Goal: Task Accomplishment & Management: Manage account settings

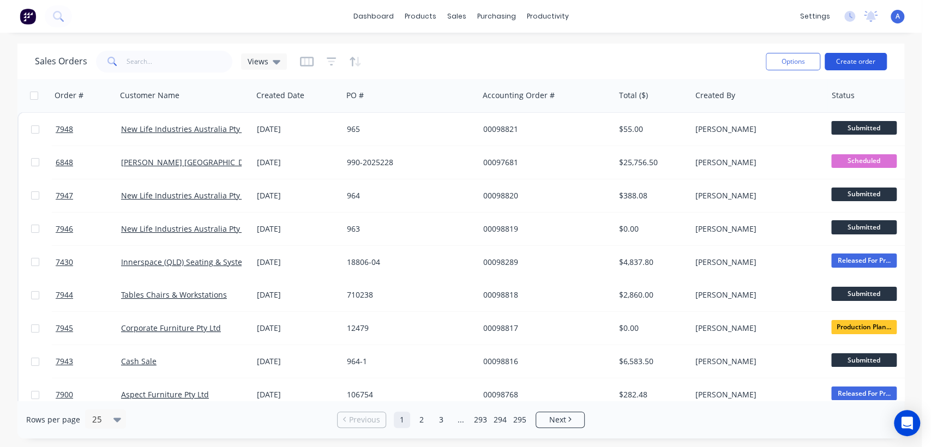
click at [853, 57] on button "Create order" at bounding box center [855, 61] width 62 height 17
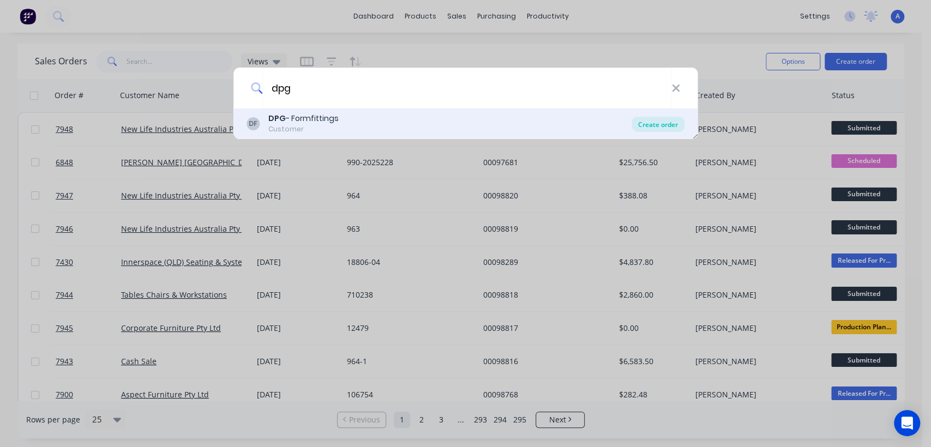
type input "dpg"
click at [641, 126] on div "Create order" at bounding box center [657, 124] width 53 height 15
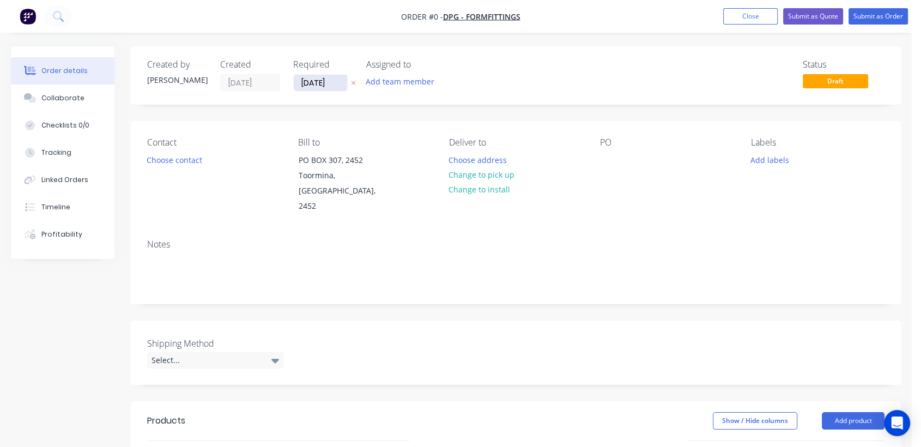
click at [340, 82] on input "[DATE]" at bounding box center [320, 83] width 53 height 16
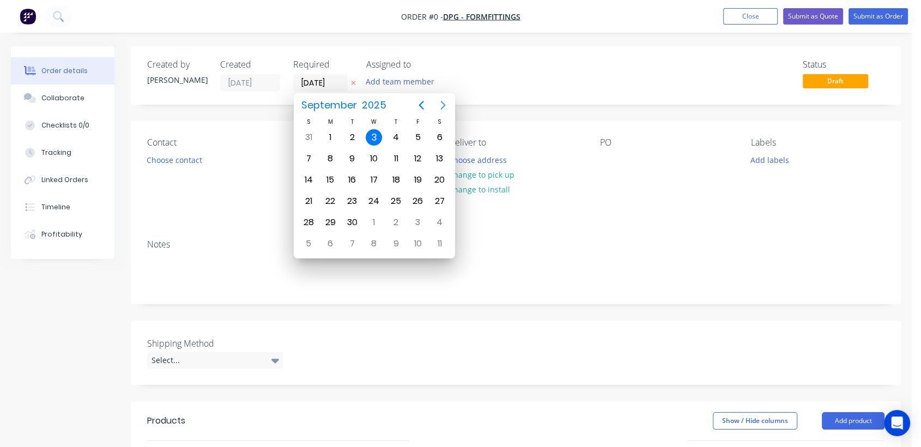
click at [442, 104] on icon "Next page" at bounding box center [443, 105] width 13 height 13
click at [377, 215] on div "31" at bounding box center [374, 222] width 16 height 16
type input "[DATE]"
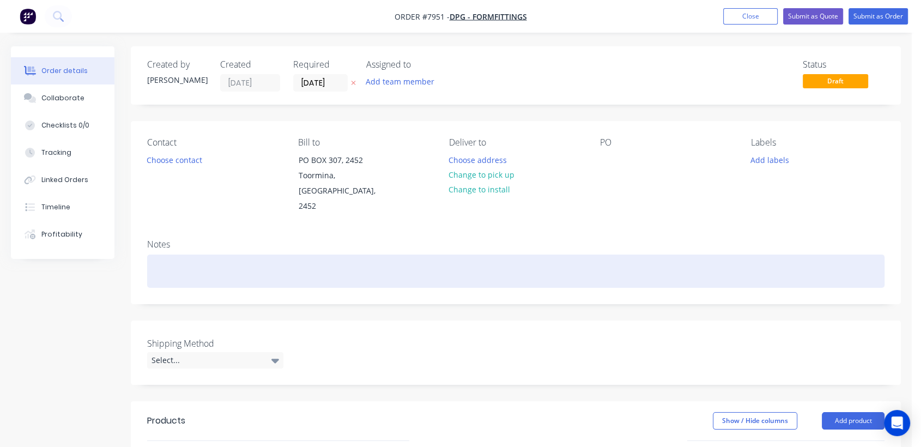
click at [182, 257] on div at bounding box center [516, 271] width 738 height 33
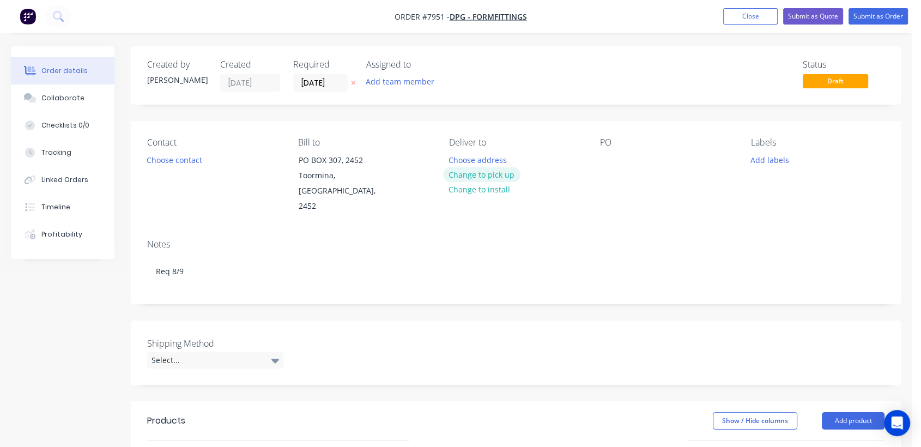
click at [492, 171] on button "Change to pick up" at bounding box center [481, 174] width 77 height 15
click at [606, 159] on div at bounding box center [608, 160] width 17 height 16
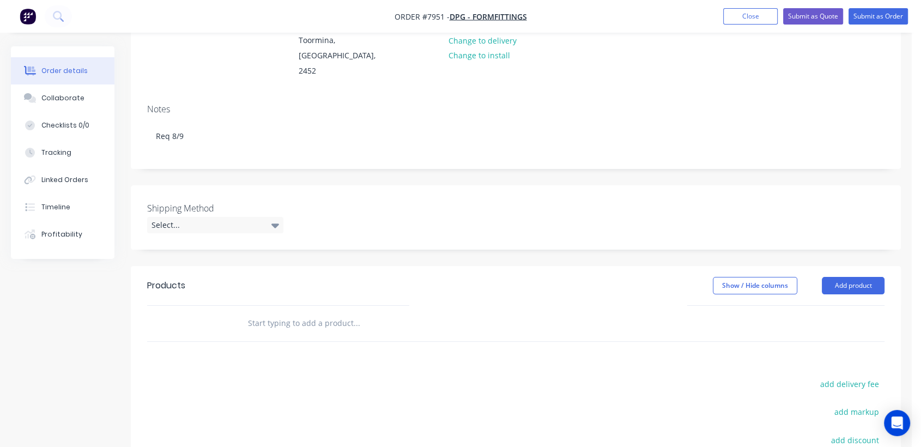
scroll to position [182, 0]
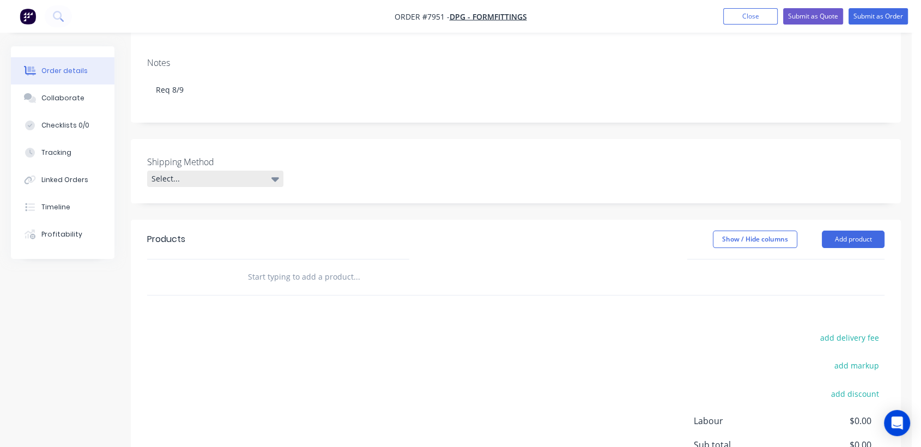
click at [212, 171] on div "Select..." at bounding box center [215, 179] width 136 height 16
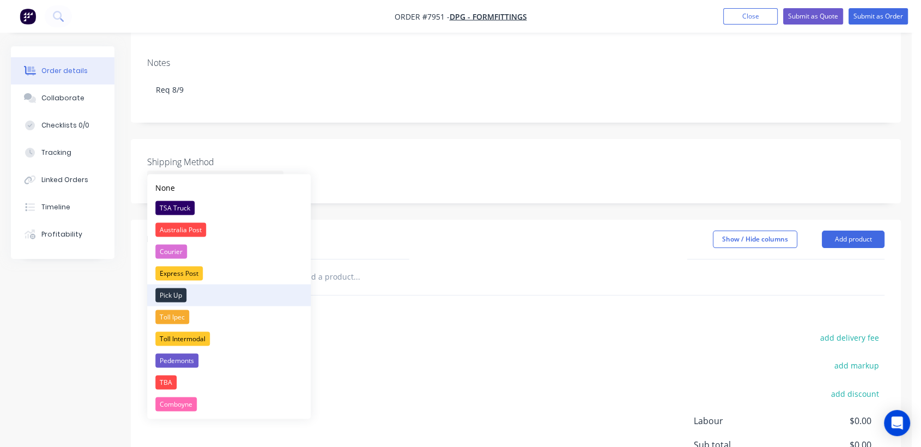
click at [182, 291] on div "Pick Up" at bounding box center [170, 295] width 31 height 14
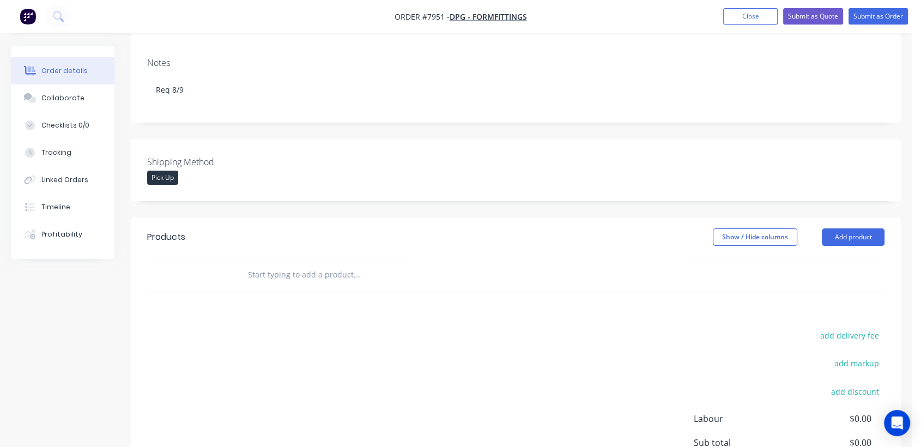
click at [340, 264] on input "text" at bounding box center [357, 275] width 218 height 22
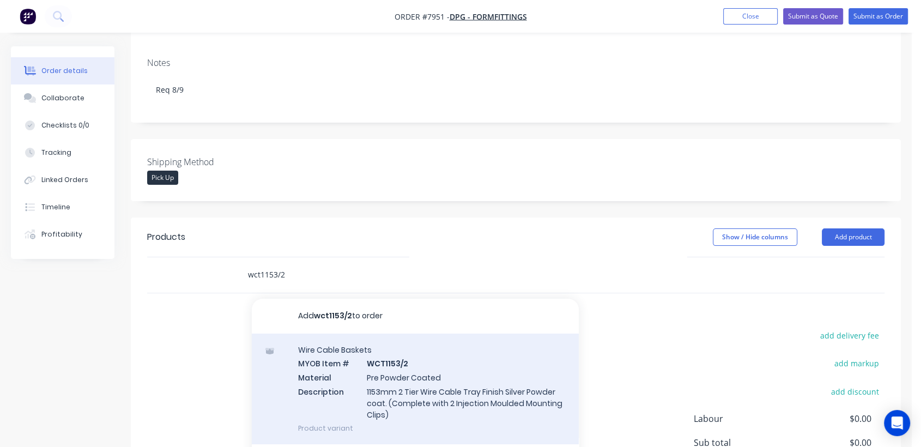
type input "wct1153/2"
click at [430, 377] on div "Wire Cable Baskets MYOB Item # WCT1153/2 Material Pre Powder Coated Description…" at bounding box center [415, 389] width 327 height 111
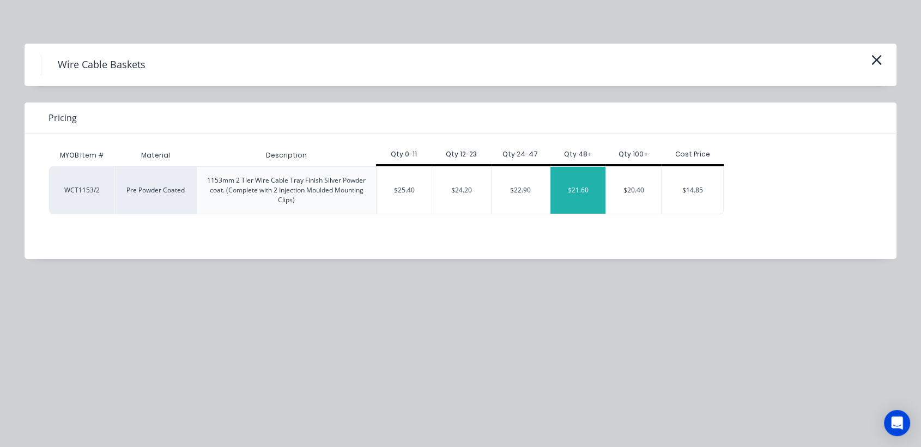
click at [581, 191] on div "$21.60" at bounding box center [578, 190] width 55 height 47
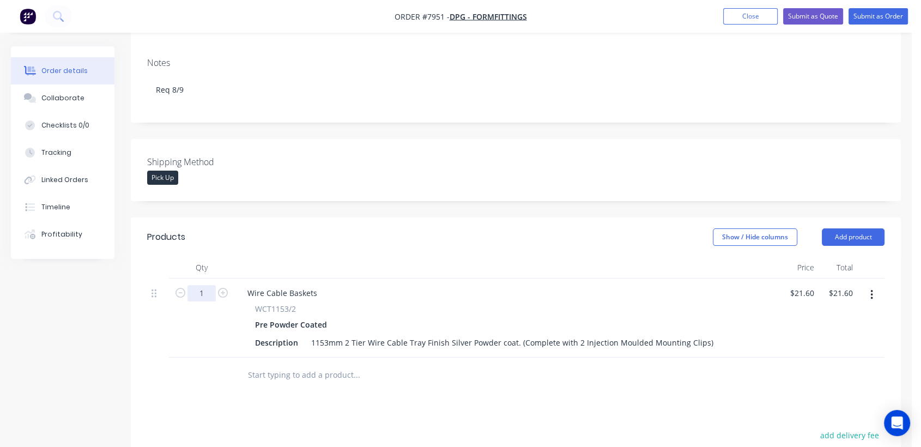
click at [208, 285] on input "1" at bounding box center [202, 293] width 28 height 16
type input "60"
type input "$1,296.00"
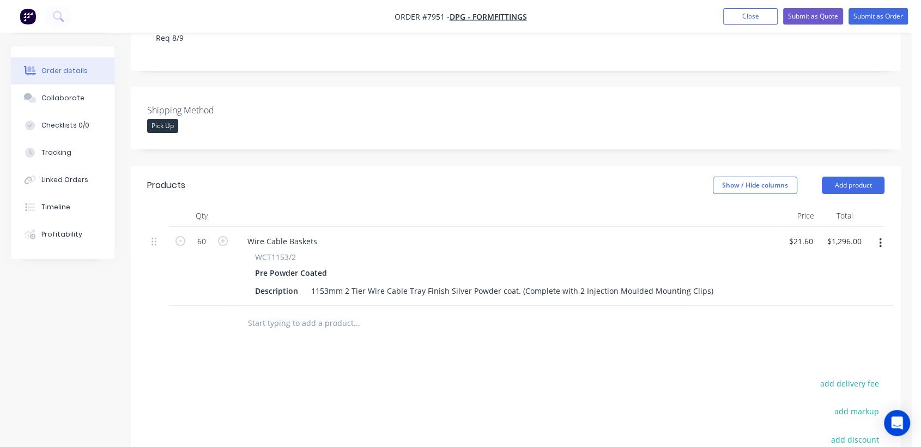
scroll to position [363, 0]
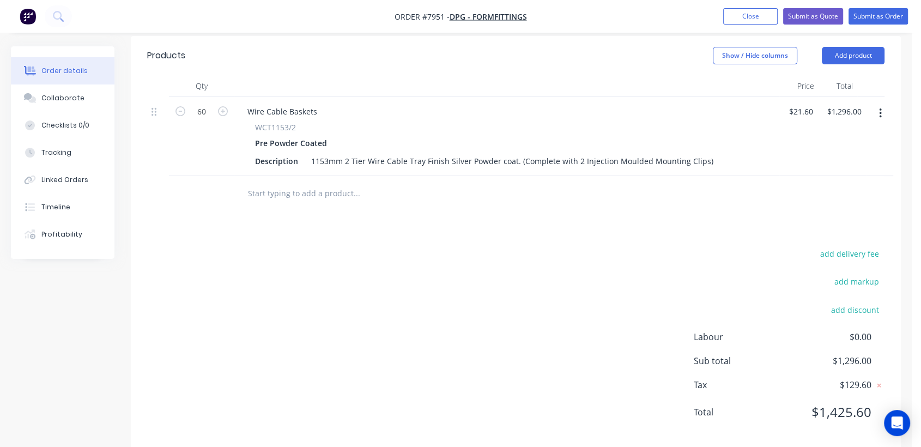
click at [305, 183] on input "text" at bounding box center [357, 194] width 218 height 22
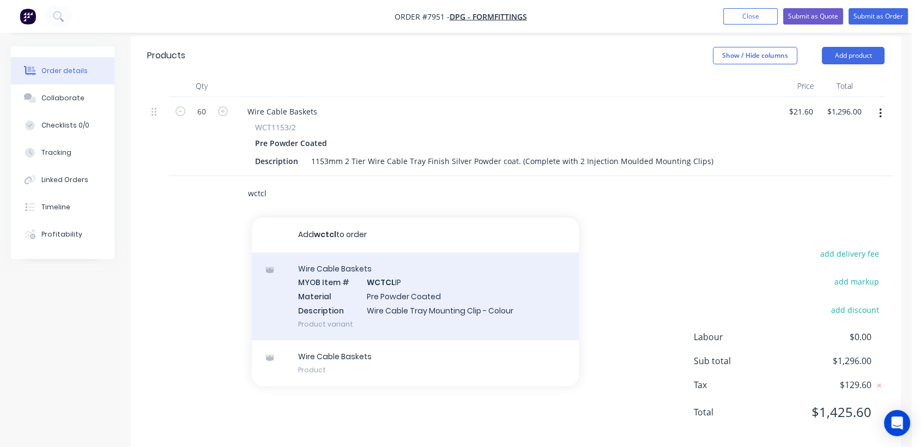
type input "wctcl"
click at [393, 281] on div "Wire Cable Baskets MYOB Item # WCTCL IP Material Pre Powder Coated Description …" at bounding box center [415, 296] width 327 height 88
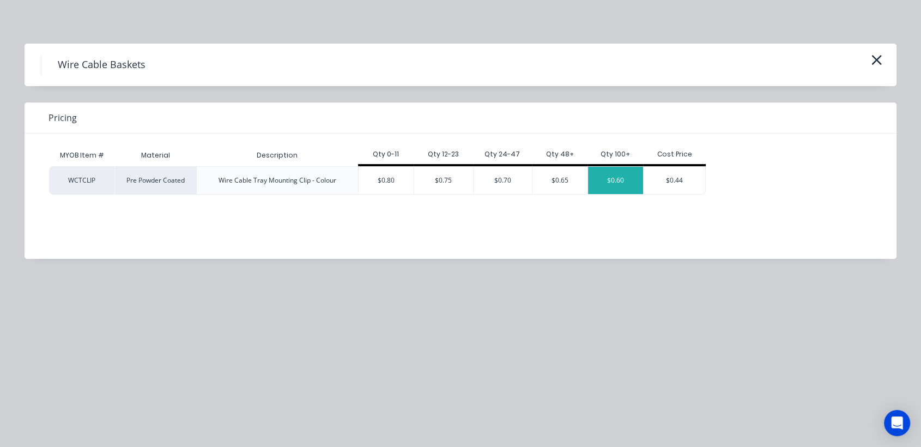
click at [619, 176] on div "$0.60" at bounding box center [615, 180] width 55 height 27
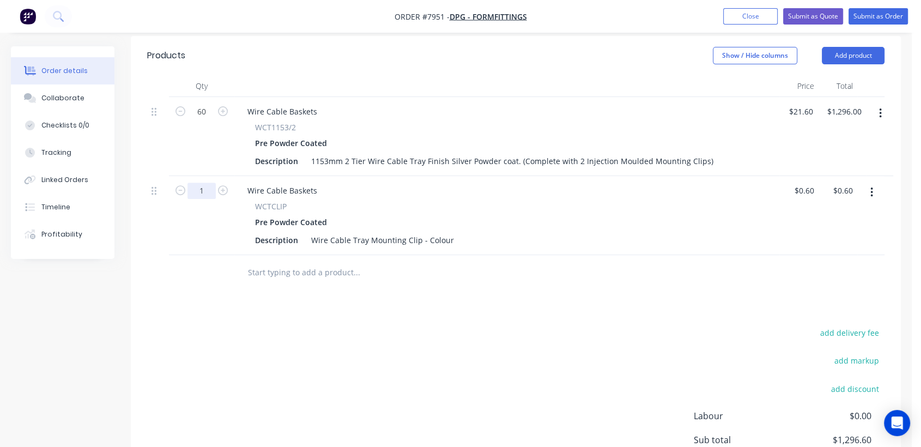
click at [206, 120] on input "1" at bounding box center [202, 112] width 28 height 16
type input "120"
type input "$72.00"
drag, startPoint x: 450, startPoint y: 224, endPoint x: 424, endPoint y: 223, distance: 25.6
click at [424, 232] on div "Wire Cable Tray Mounting Clip - Colour" at bounding box center [383, 240] width 152 height 16
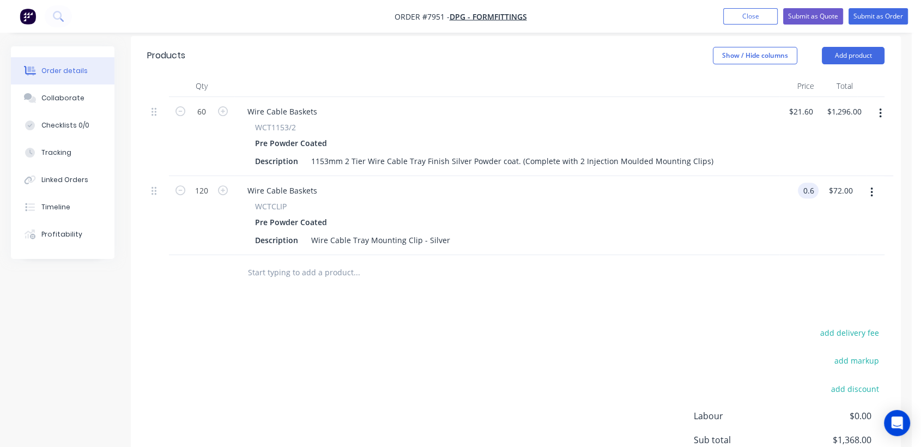
type input "$0.60"
type input "$72.00"
click at [310, 262] on input "text" at bounding box center [357, 273] width 218 height 22
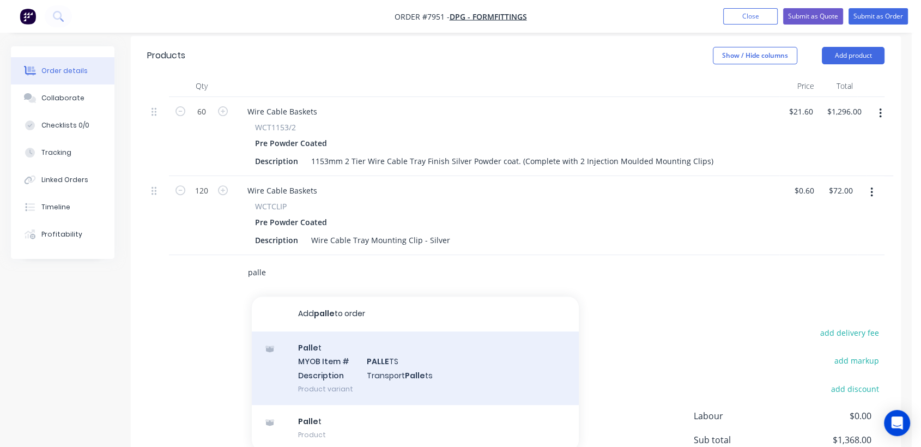
type input "palle"
click at [365, 364] on div "Palle t MYOB Item # PALLE TS Description Transport Palle ts Product variant" at bounding box center [415, 369] width 327 height 74
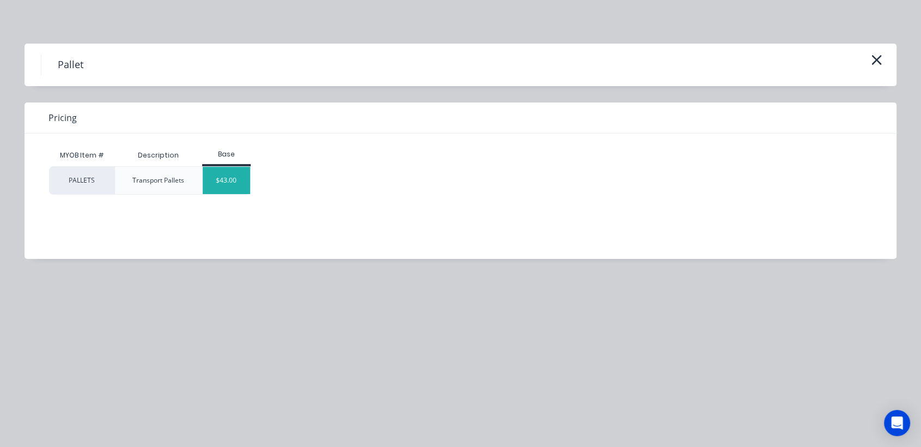
click at [238, 186] on div "$43.00" at bounding box center [226, 180] width 47 height 27
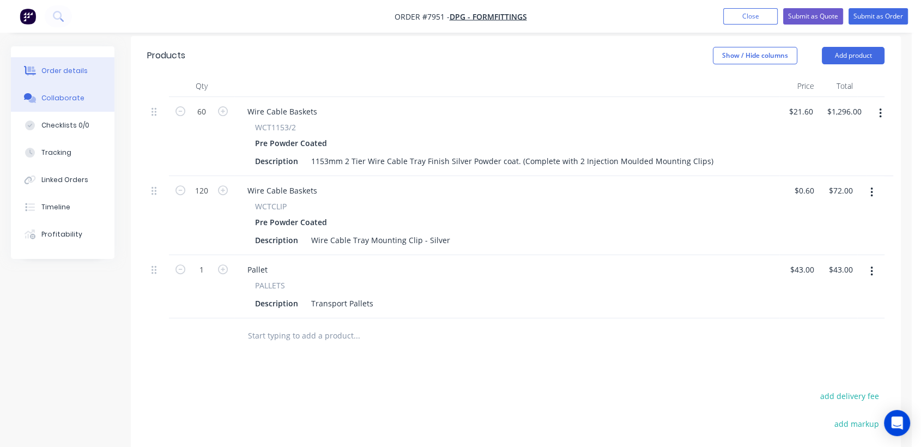
click at [76, 106] on button "Collaborate" at bounding box center [63, 98] width 104 height 27
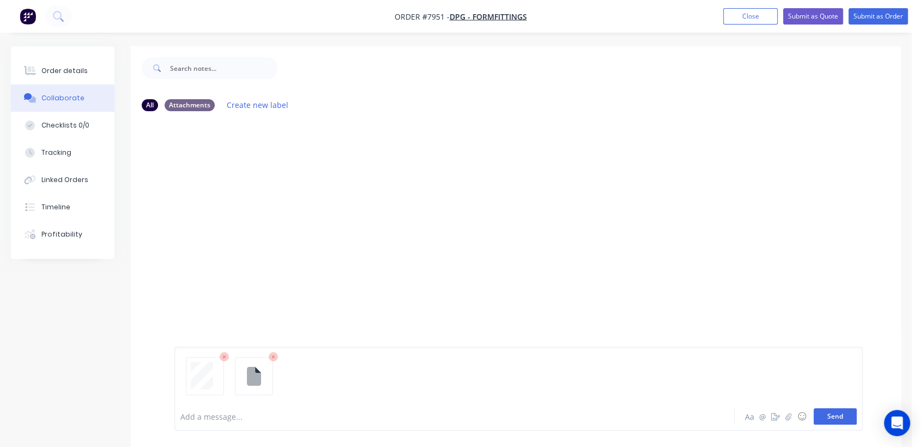
click at [840, 419] on button "Send" at bounding box center [835, 416] width 43 height 16
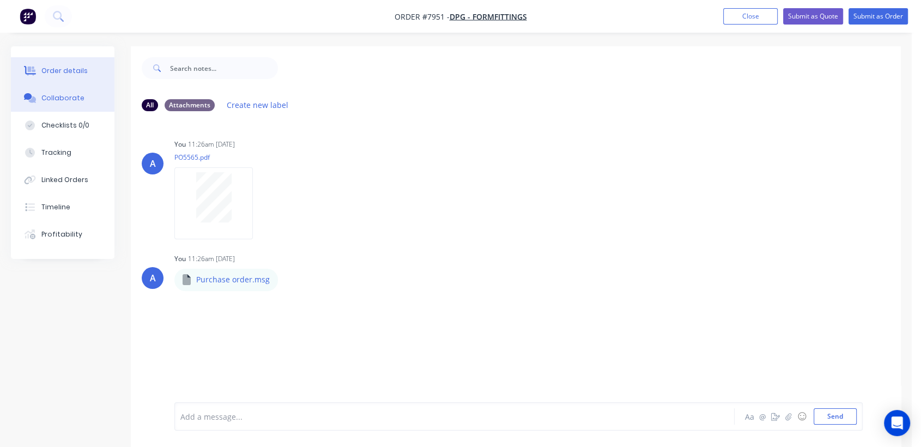
click at [74, 68] on div "Order details" at bounding box center [64, 71] width 46 height 10
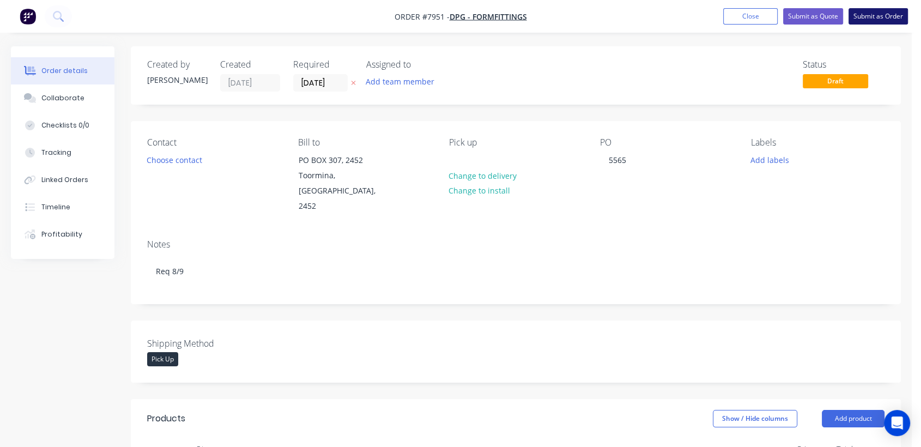
click at [883, 16] on button "Submit as Order" at bounding box center [878, 16] width 59 height 16
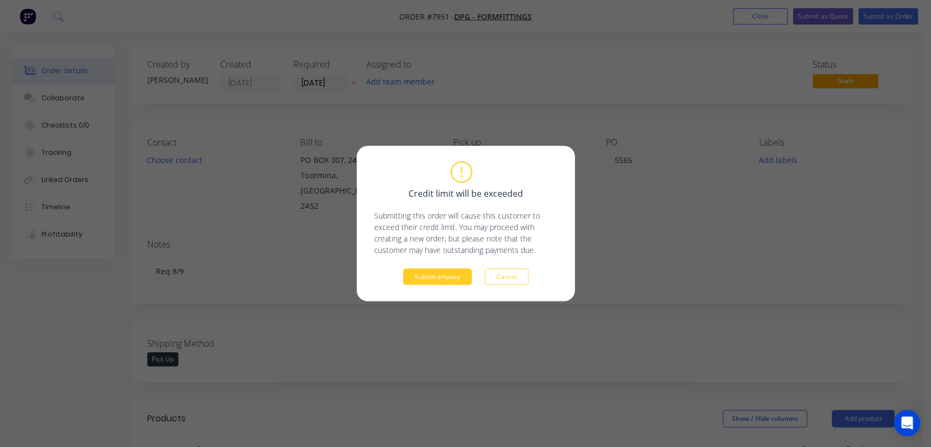
click at [449, 272] on button "Submit anyway" at bounding box center [437, 277] width 69 height 16
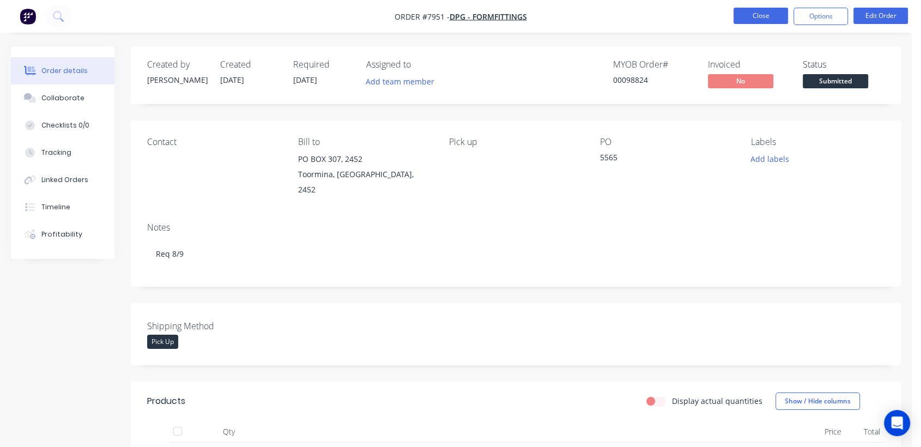
click at [759, 18] on button "Close" at bounding box center [761, 16] width 55 height 16
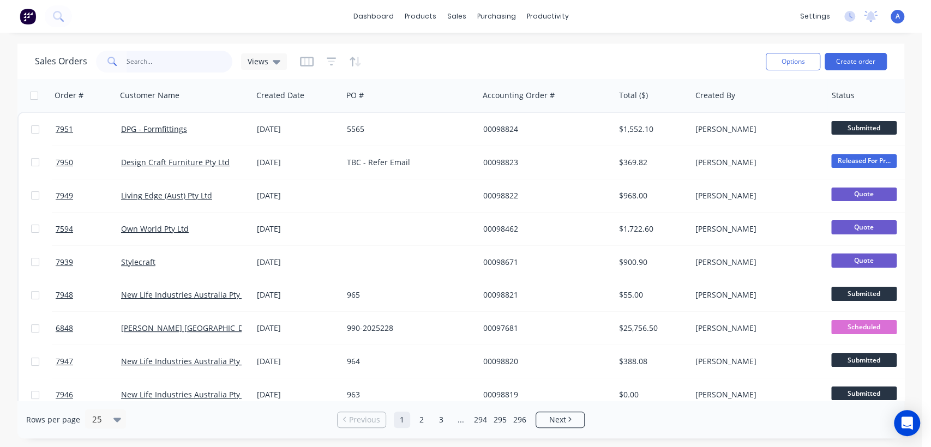
click at [144, 62] on input "text" at bounding box center [179, 62] width 106 height 22
type input "4146"
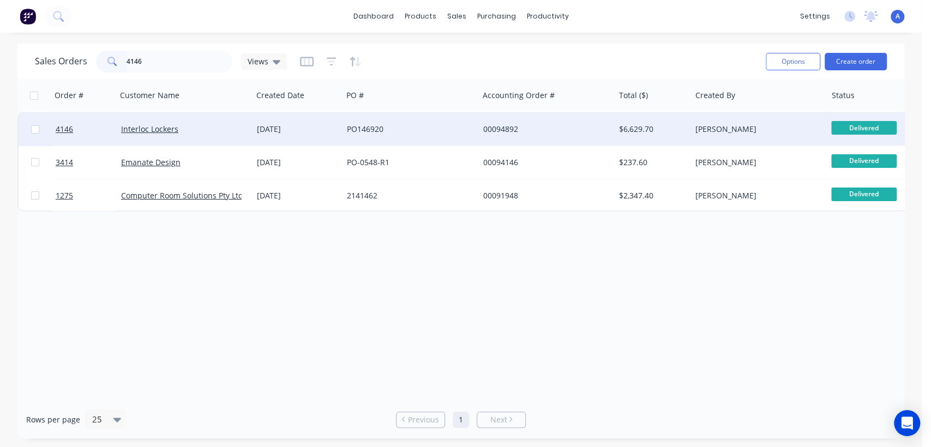
click at [352, 125] on div "PO146920" at bounding box center [407, 129] width 121 height 11
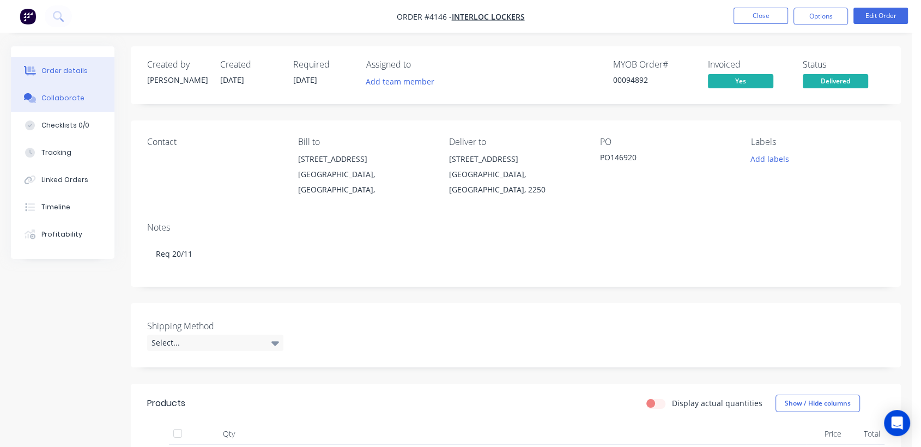
click at [51, 92] on button "Collaborate" at bounding box center [63, 98] width 104 height 27
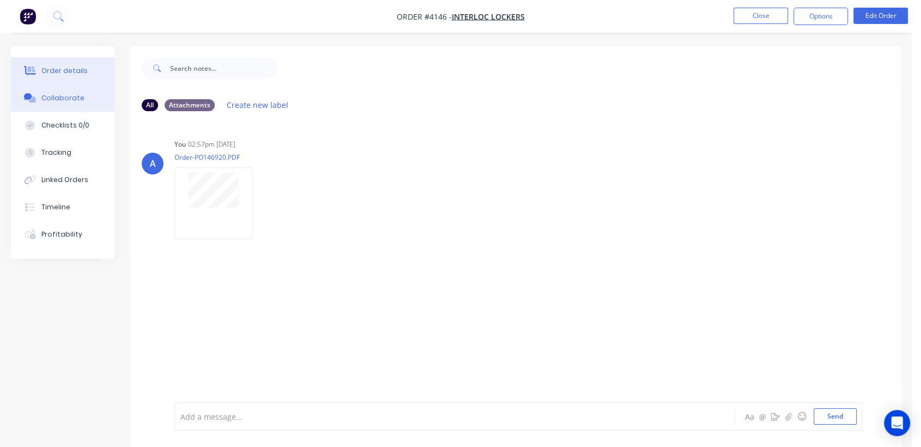
click at [73, 67] on div "Order details" at bounding box center [64, 71] width 46 height 10
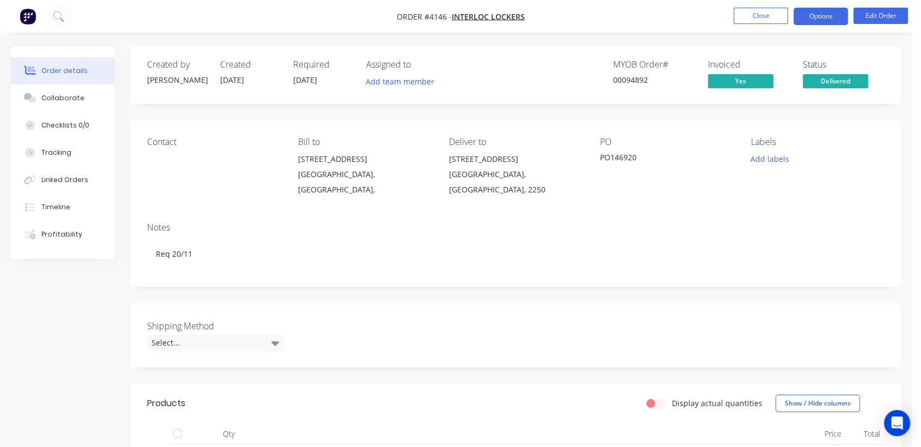
click at [816, 19] on button "Options" at bounding box center [821, 16] width 55 height 17
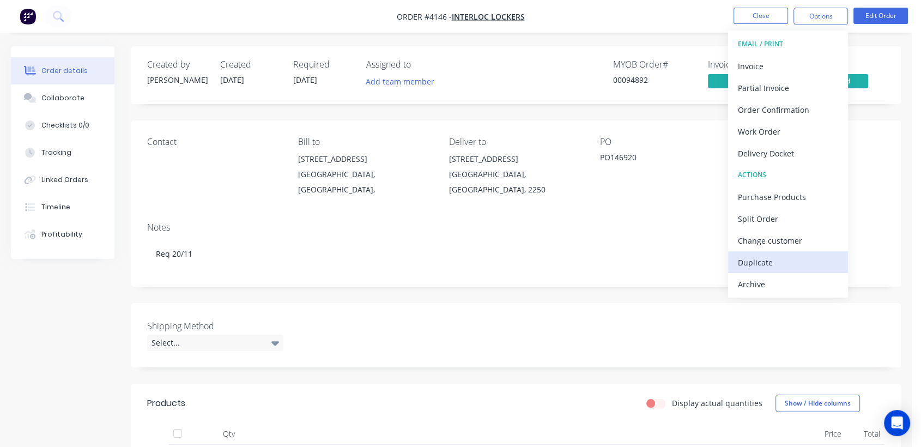
click at [760, 262] on div "Duplicate" at bounding box center [788, 263] width 100 height 16
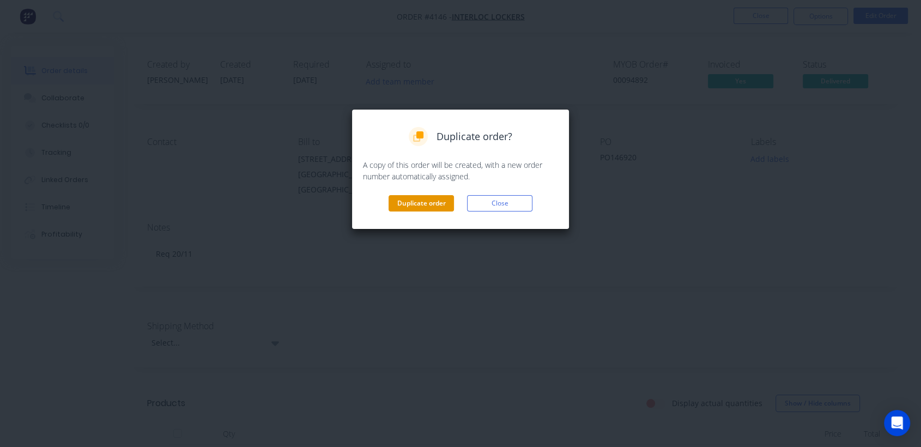
click at [414, 201] on button "Duplicate order" at bounding box center [421, 203] width 65 height 16
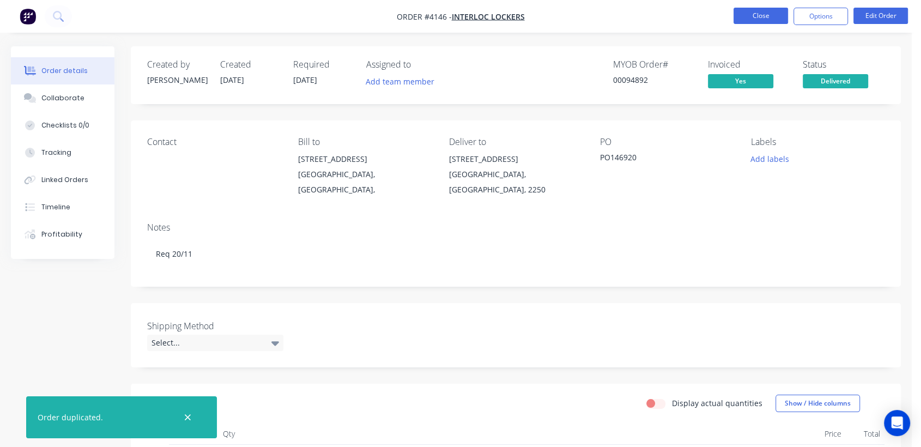
click at [759, 14] on button "Close" at bounding box center [761, 16] width 55 height 16
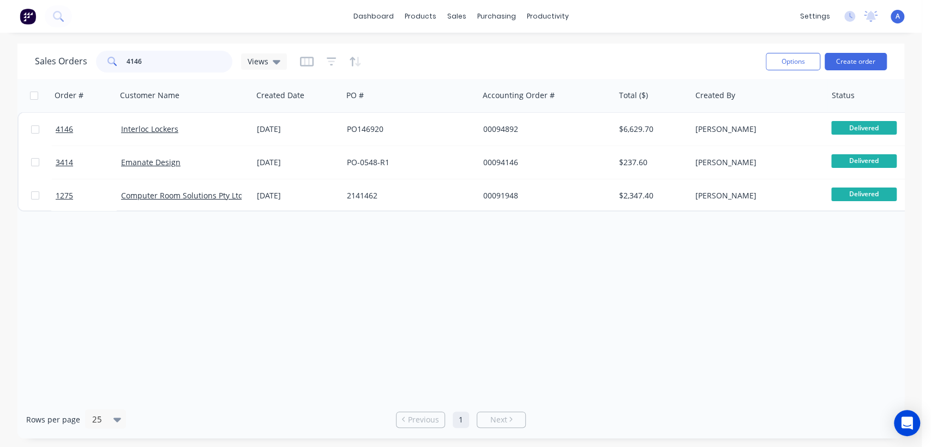
drag, startPoint x: 148, startPoint y: 59, endPoint x: 104, endPoint y: 65, distance: 44.5
click at [104, 65] on div "4146" at bounding box center [164, 62] width 136 height 22
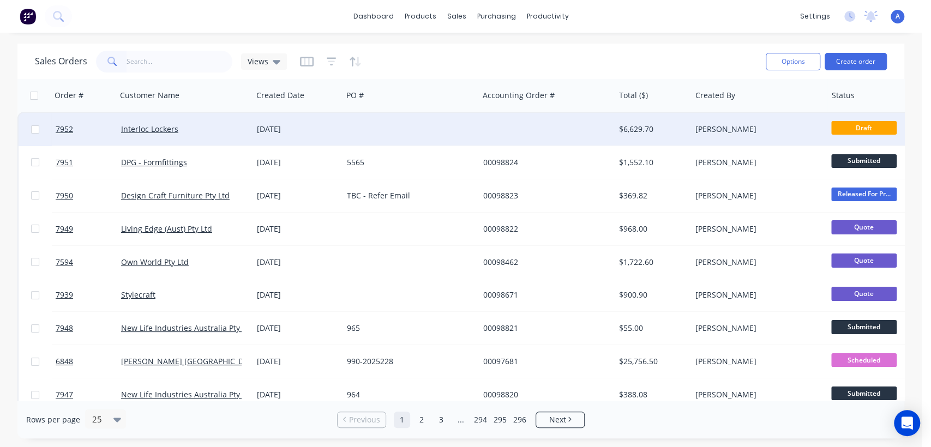
click at [311, 125] on div "[DATE]" at bounding box center [297, 129] width 81 height 11
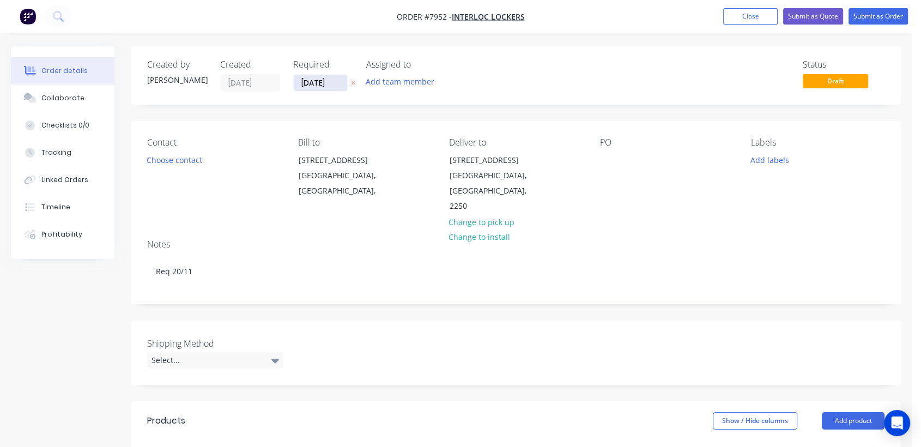
click at [338, 83] on input "[DATE]" at bounding box center [320, 83] width 53 height 16
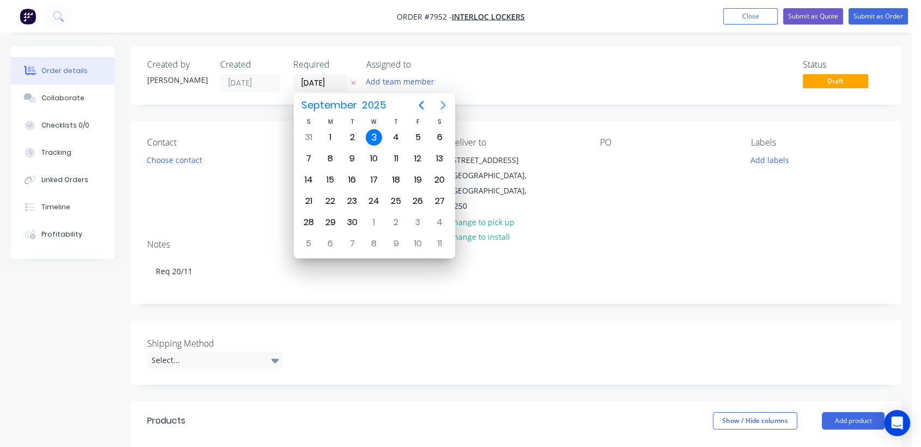
click at [439, 99] on icon "Next page" at bounding box center [443, 105] width 13 height 13
click at [367, 219] on div "31" at bounding box center [374, 222] width 16 height 16
type input "[DATE]"
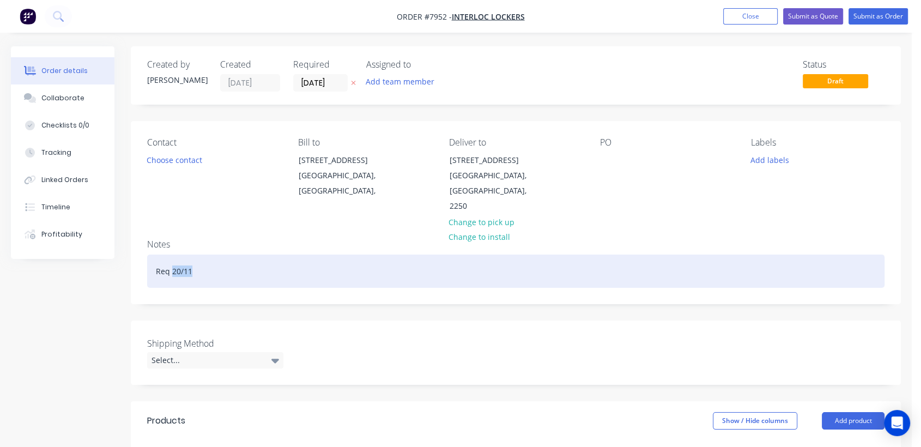
drag, startPoint x: 196, startPoint y: 254, endPoint x: 173, endPoint y: 251, distance: 23.1
click at [173, 255] on div "Req 20/11" at bounding box center [516, 271] width 738 height 33
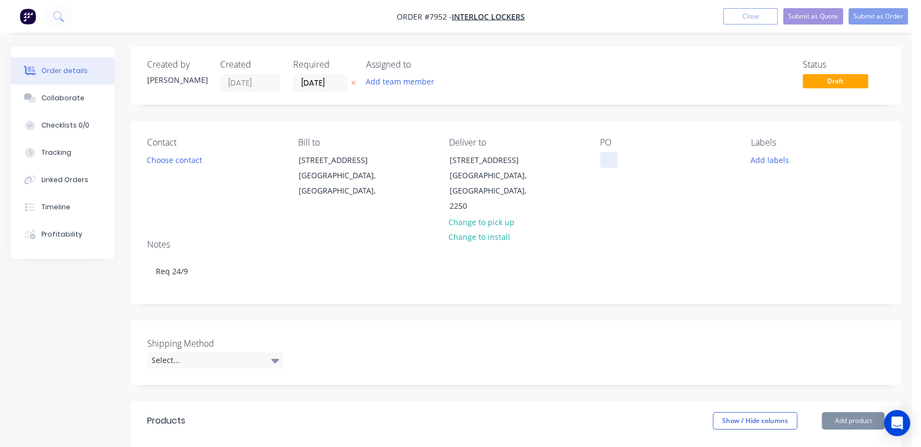
click at [607, 155] on div at bounding box center [608, 160] width 17 height 16
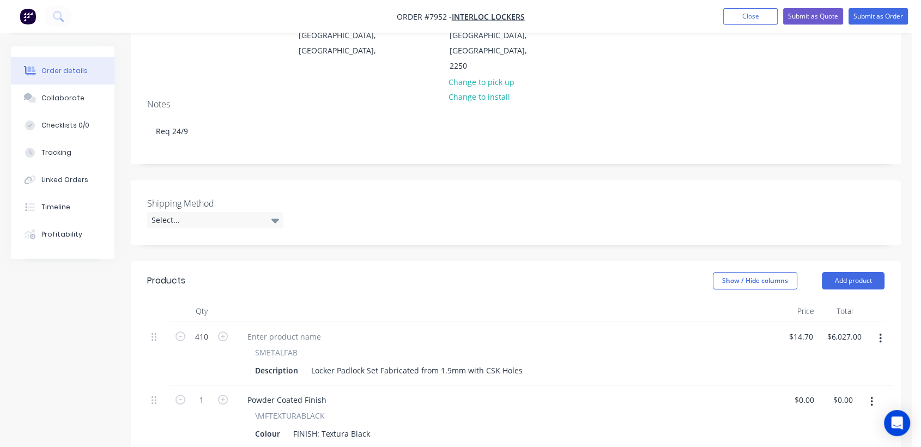
scroll to position [182, 0]
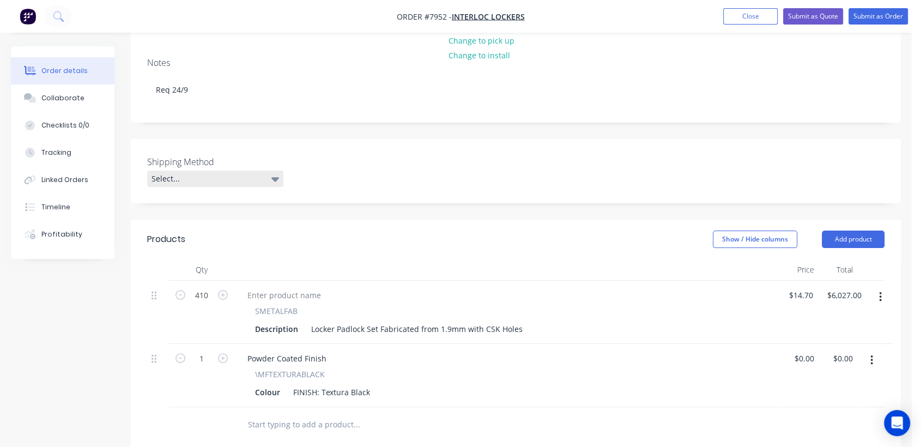
click at [215, 171] on div "Select..." at bounding box center [215, 179] width 136 height 16
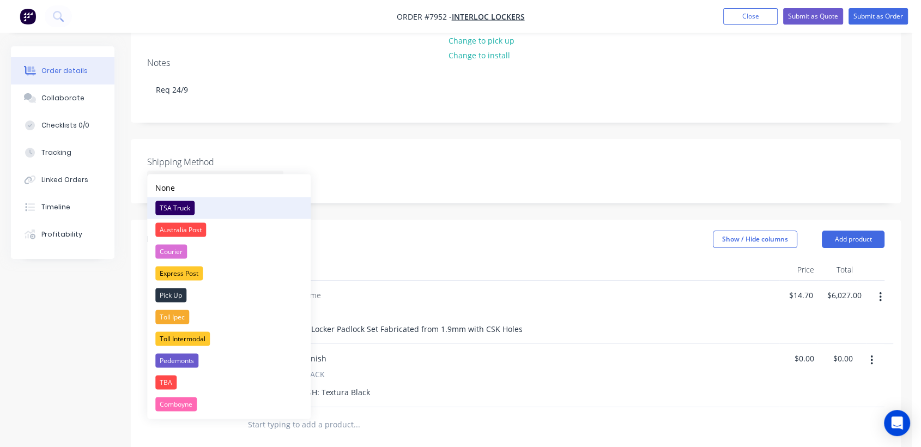
click at [187, 203] on div "TSA Truck" at bounding box center [174, 208] width 39 height 14
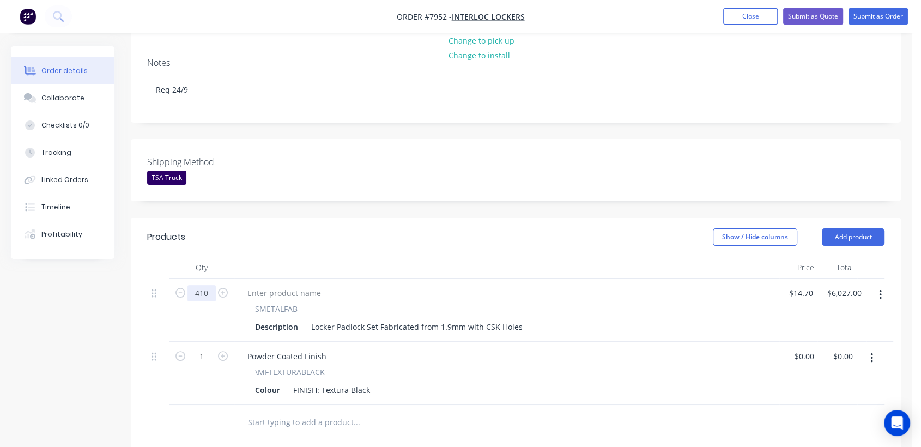
click at [206, 285] on input "410" at bounding box center [202, 293] width 28 height 16
type input "500"
type input "$7,350.00"
click at [519, 319] on div "Locker Padlock Set Fabricated from 1.9mm with CSK Holes" at bounding box center [417, 327] width 220 height 16
type input "$14.70"
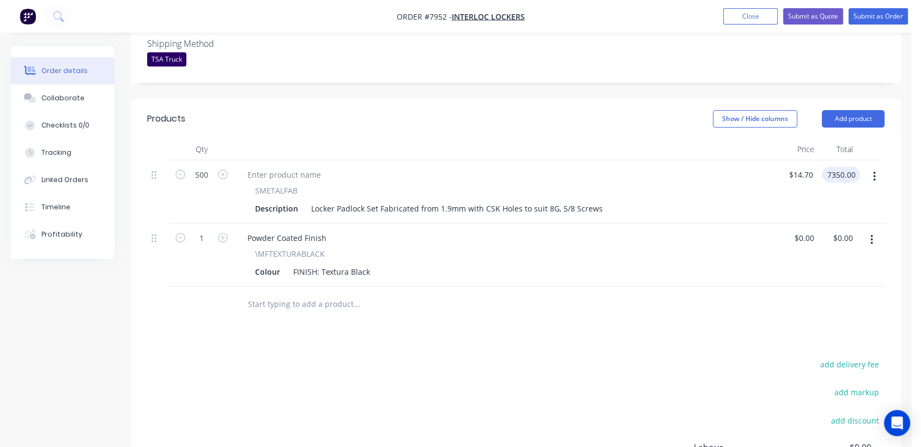
scroll to position [303, 0]
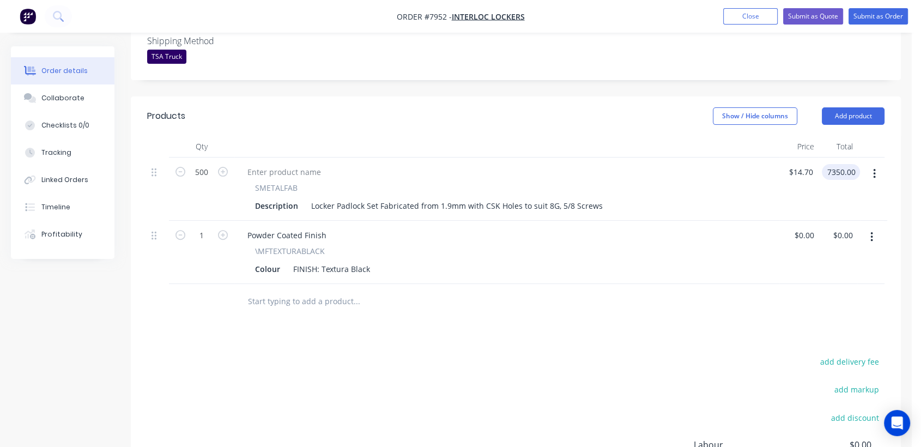
type input "$7,350.00"
click at [317, 291] on input "text" at bounding box center [357, 302] width 218 height 22
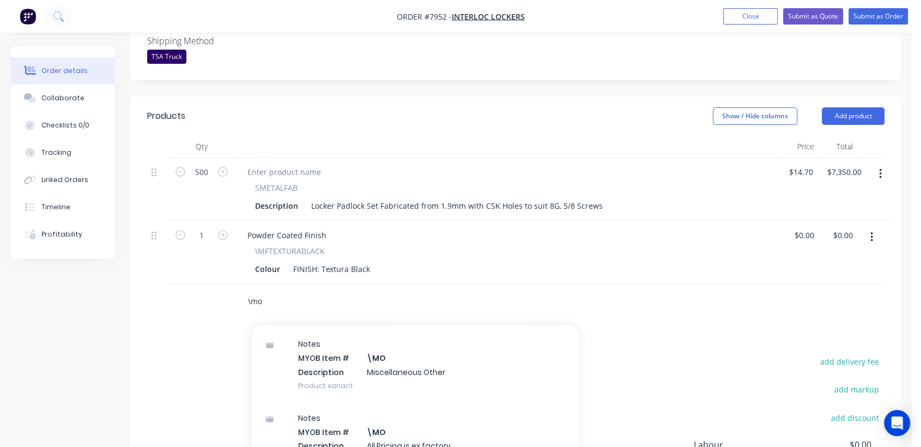
scroll to position [182, 0]
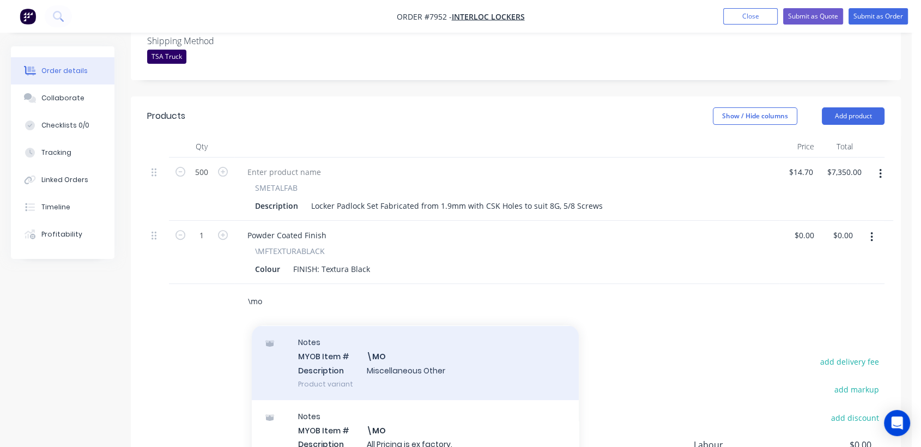
type input "\mo"
click at [383, 336] on div "Notes MYOB Item # \MO Description Miscellaneous Other Product variant" at bounding box center [415, 363] width 327 height 74
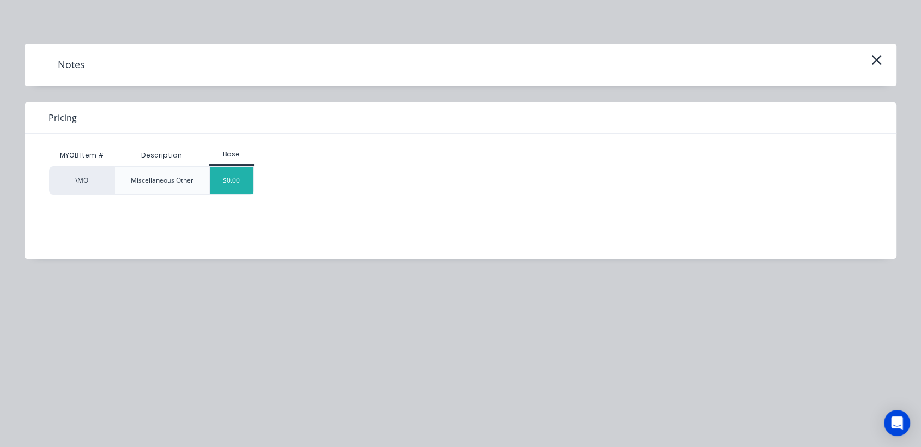
click at [244, 177] on div "$0.00" at bounding box center [232, 180] width 44 height 27
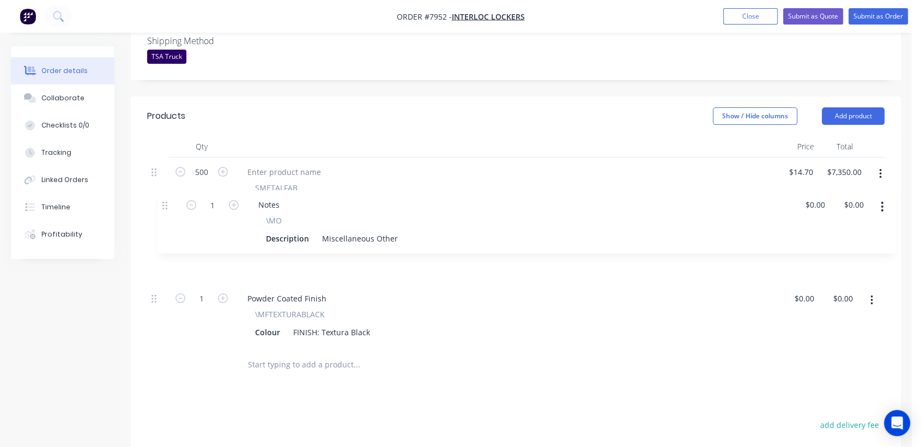
drag, startPoint x: 156, startPoint y: 281, endPoint x: 184, endPoint y: 229, distance: 58.8
click at [170, 204] on div "500 SMETALFAB Description Locker Padlock Set Fabricated from 1.9mm with CSK Hol…" at bounding box center [516, 253] width 738 height 190
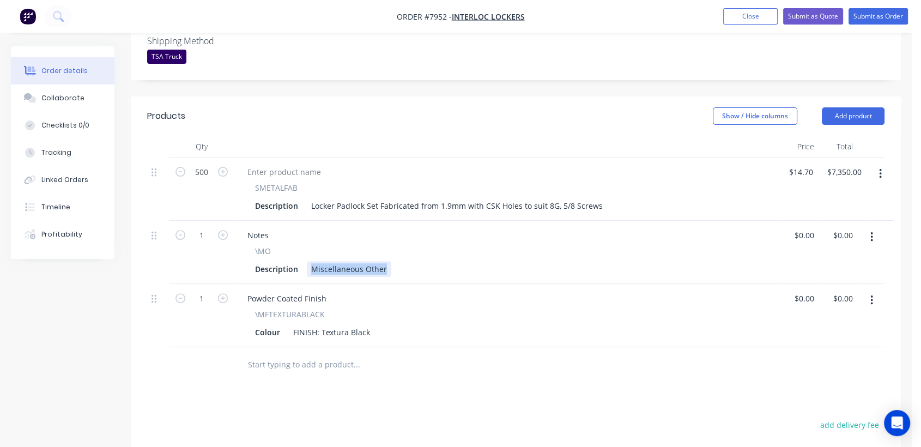
drag, startPoint x: 310, startPoint y: 250, endPoint x: 432, endPoint y: 254, distance: 122.2
click at [432, 261] on div "Description Miscellaneous Other" at bounding box center [505, 269] width 508 height 16
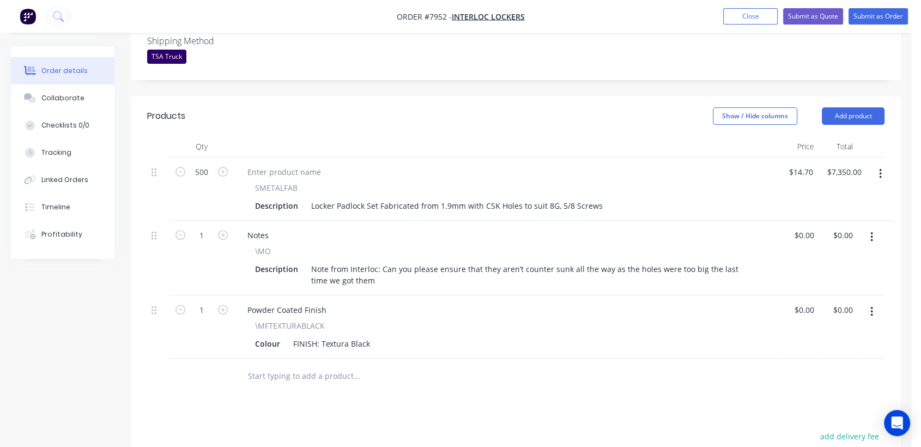
click at [329, 365] on input "text" at bounding box center [357, 376] width 218 height 22
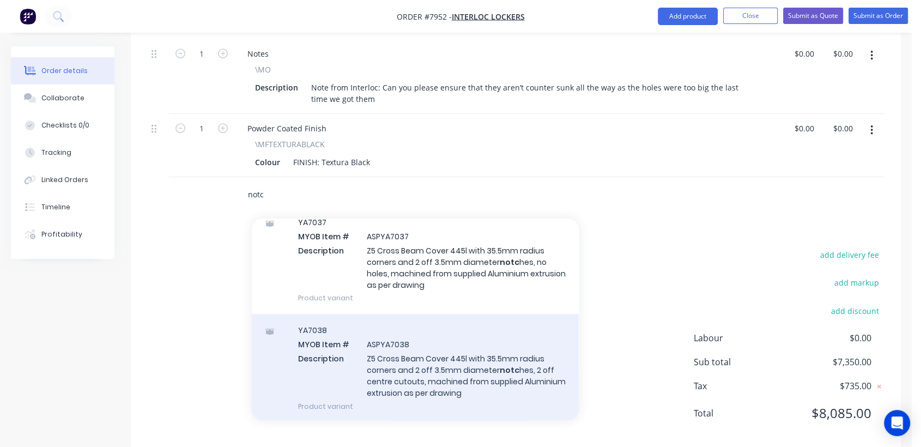
scroll to position [0, 0]
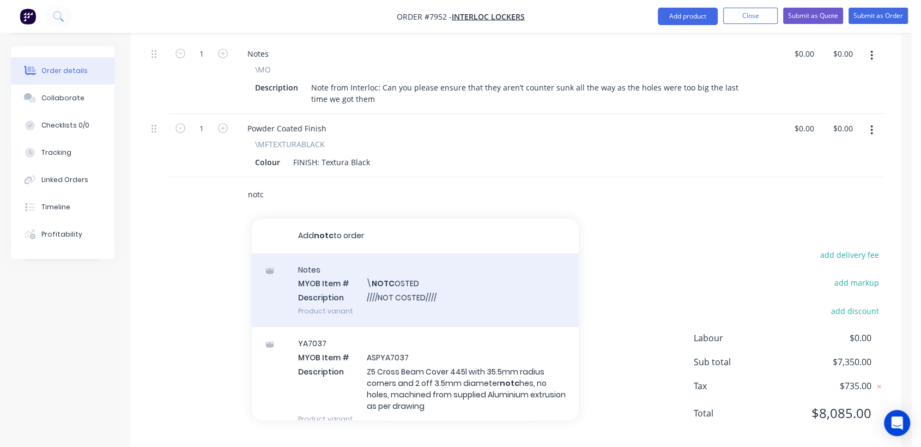
type input "notc"
click at [448, 272] on div "Notes MYOB Item # \ NOTC OSTED Description ////NOT COSTED//// Product variant" at bounding box center [415, 291] width 327 height 74
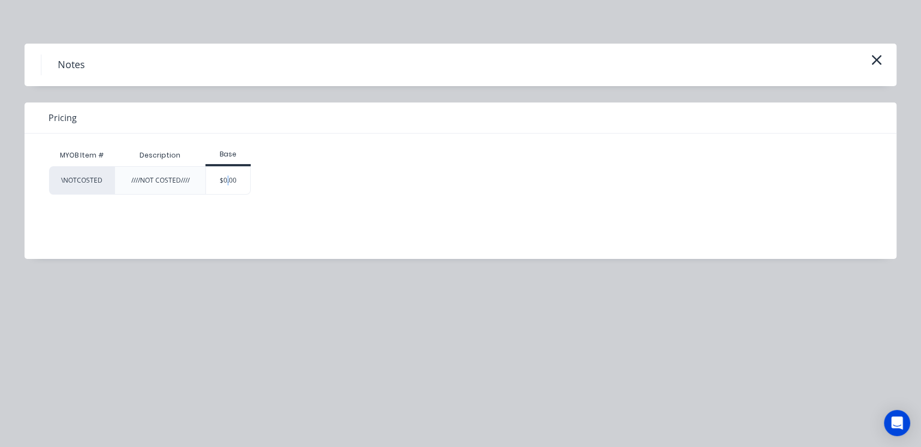
drag, startPoint x: 228, startPoint y: 179, endPoint x: 435, endPoint y: 326, distance: 253.4
click at [227, 179] on div "$0.00" at bounding box center [228, 180] width 44 height 27
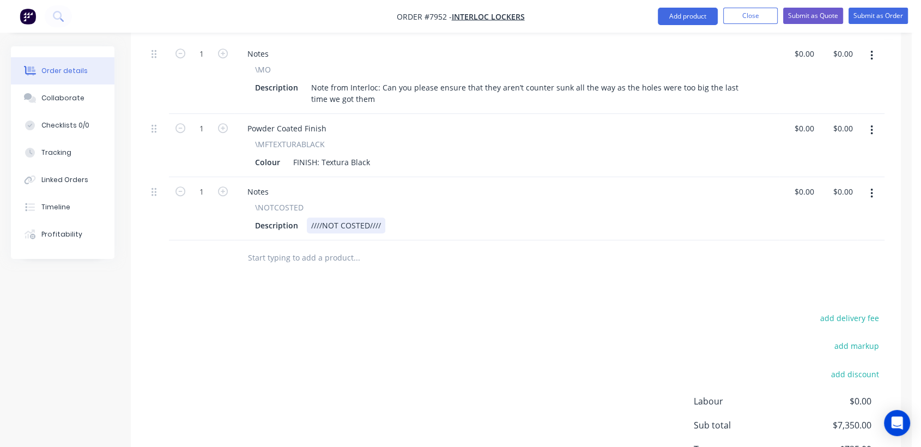
click at [384, 218] on div "////NOT COSTED////" at bounding box center [346, 226] width 79 height 16
type input "$0.00"
click at [87, 99] on button "Collaborate" at bounding box center [63, 98] width 104 height 27
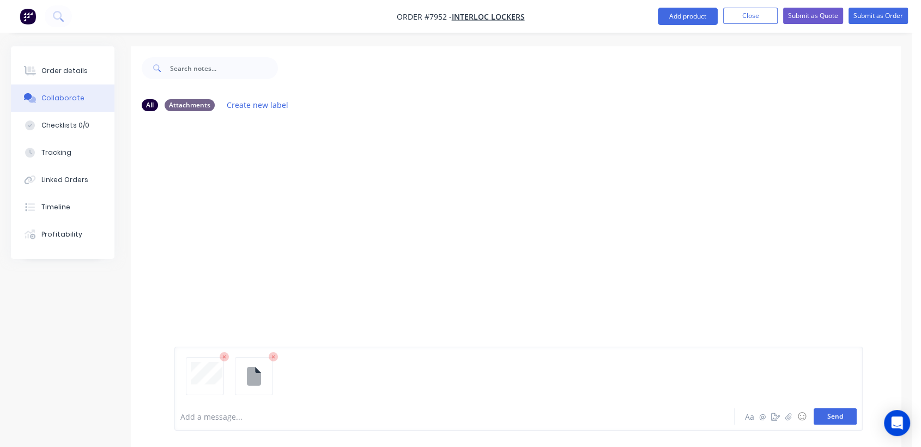
click at [837, 413] on button "Send" at bounding box center [835, 416] width 43 height 16
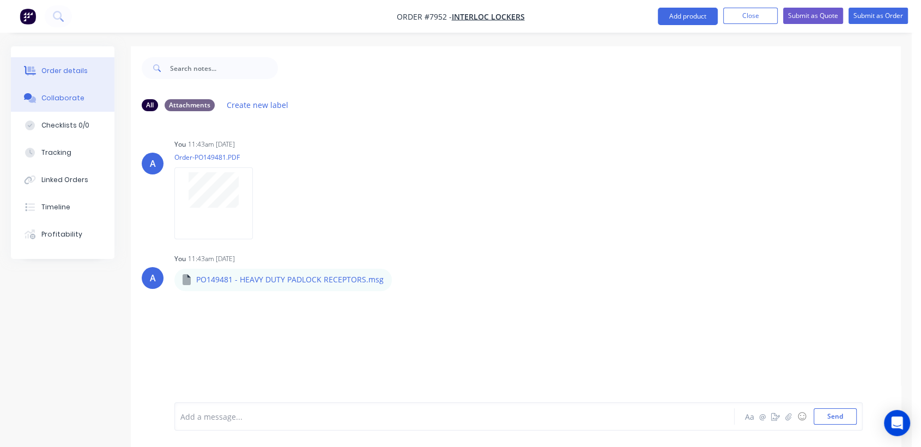
click at [71, 64] on button "Order details" at bounding box center [63, 70] width 104 height 27
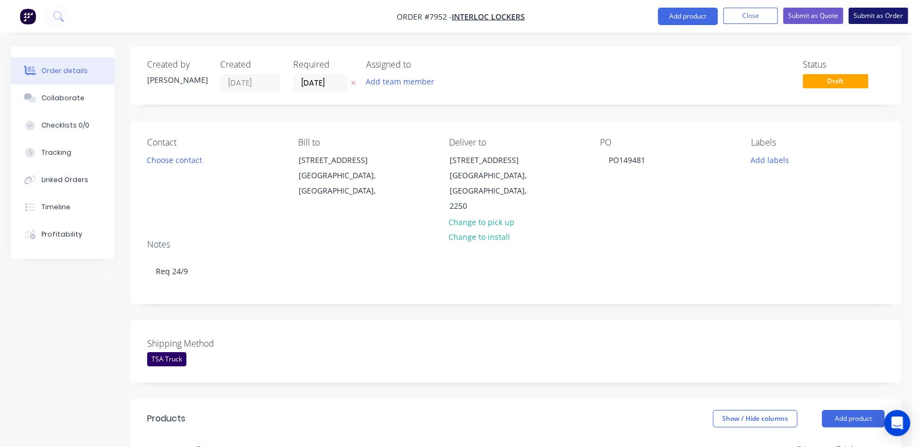
click at [883, 13] on button "Submit as Order" at bounding box center [878, 16] width 59 height 16
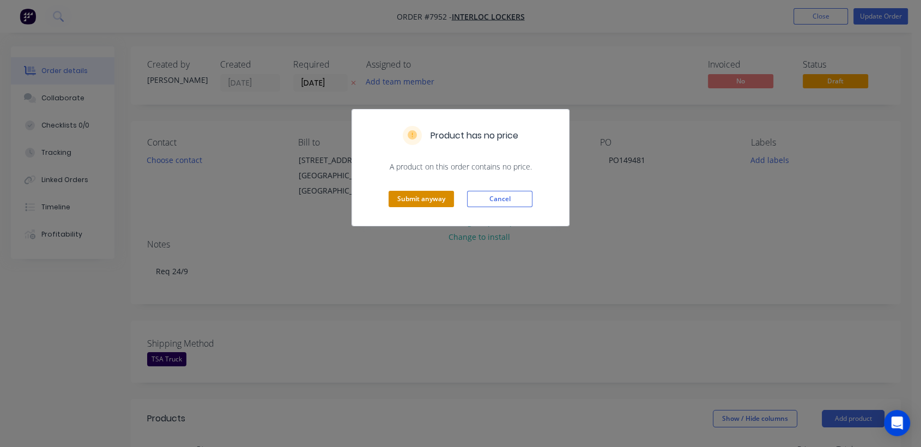
click at [415, 197] on button "Submit anyway" at bounding box center [421, 199] width 65 height 16
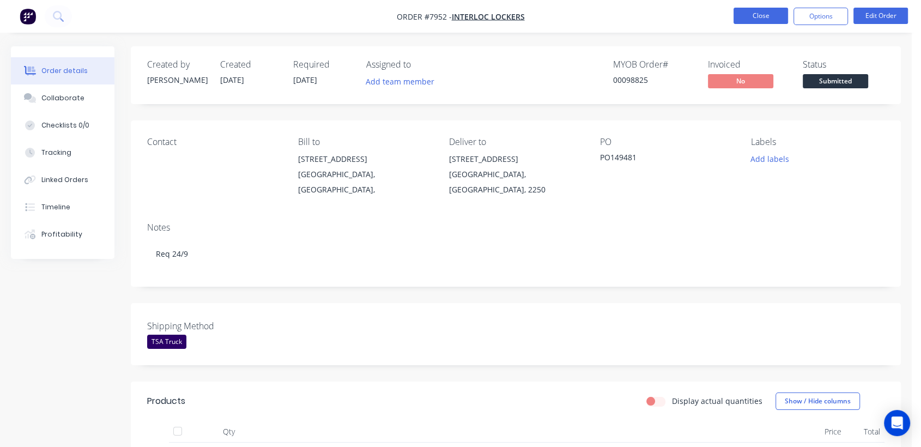
click at [750, 11] on button "Close" at bounding box center [761, 16] width 55 height 16
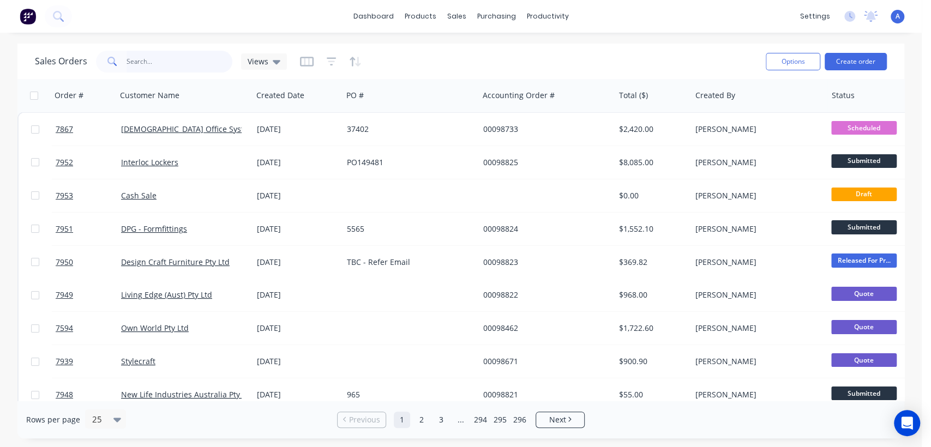
click at [162, 58] on input "text" at bounding box center [179, 62] width 106 height 22
type input "98823"
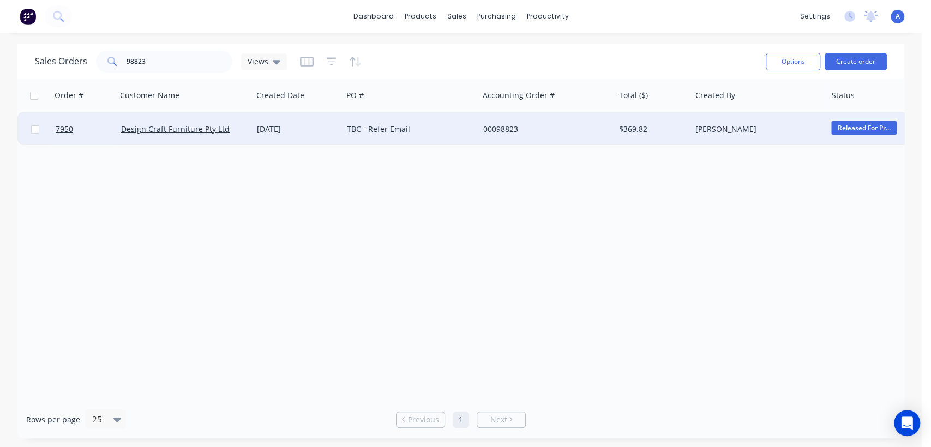
click at [382, 124] on div "TBC - Refer Email" at bounding box center [407, 129] width 121 height 11
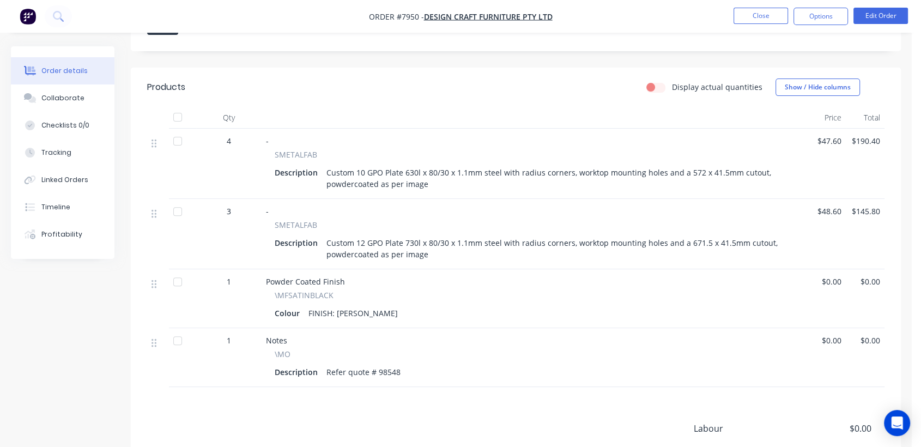
scroll to position [243, 0]
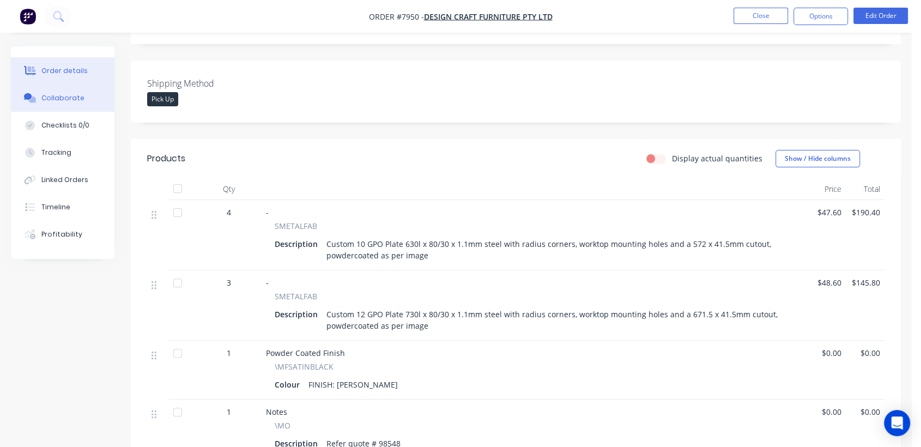
click at [69, 99] on div "Collaborate" at bounding box center [62, 98] width 43 height 10
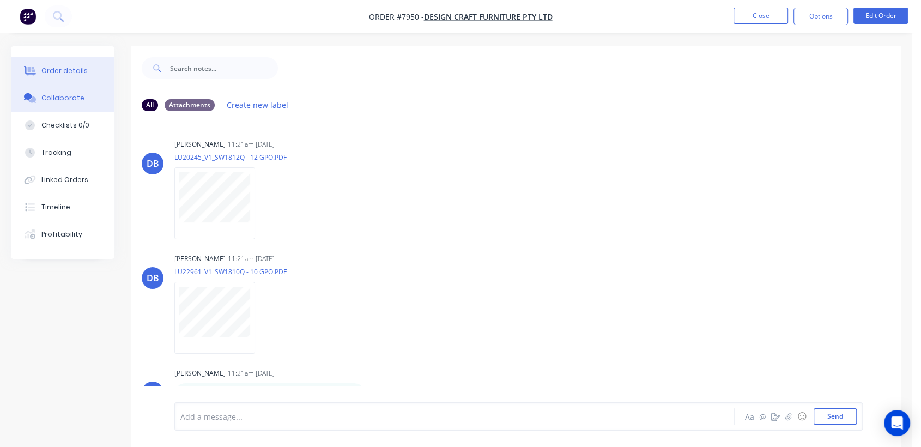
click at [68, 66] on div "Order details" at bounding box center [64, 71] width 46 height 10
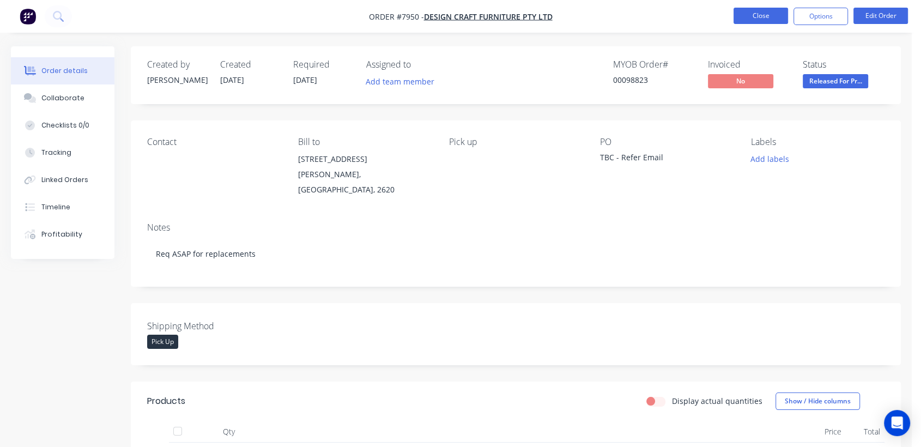
click at [754, 17] on button "Close" at bounding box center [761, 16] width 55 height 16
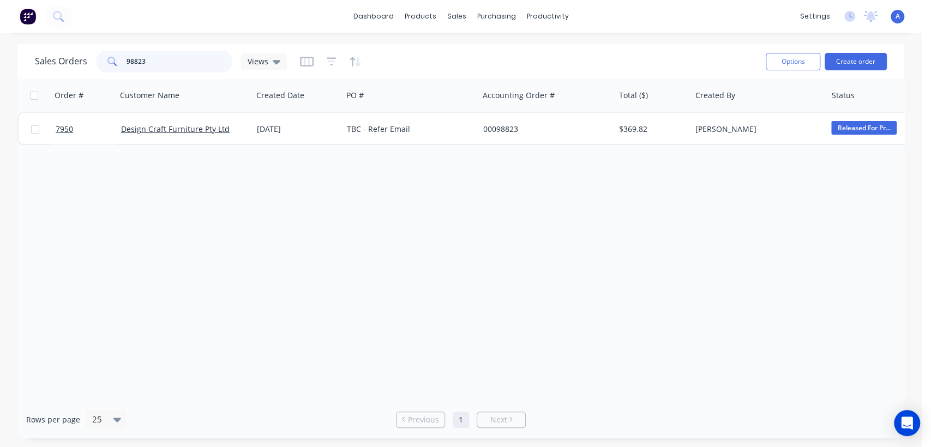
drag, startPoint x: 144, startPoint y: 58, endPoint x: 97, endPoint y: 62, distance: 47.0
click at [97, 62] on div "98823" at bounding box center [164, 62] width 136 height 22
type input "98795"
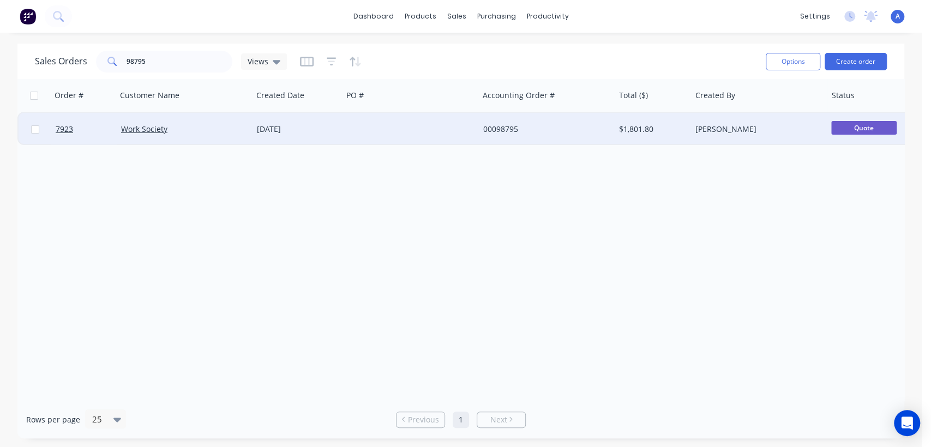
click at [403, 129] on div at bounding box center [410, 129] width 136 height 33
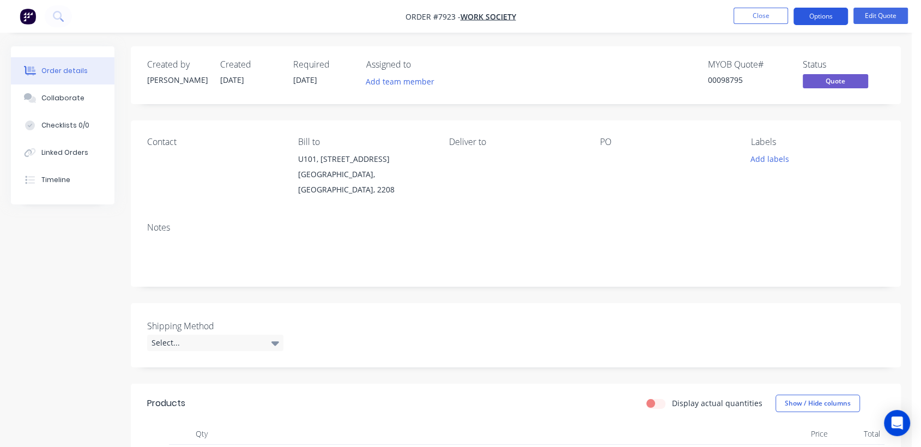
click at [810, 20] on button "Options" at bounding box center [821, 16] width 55 height 17
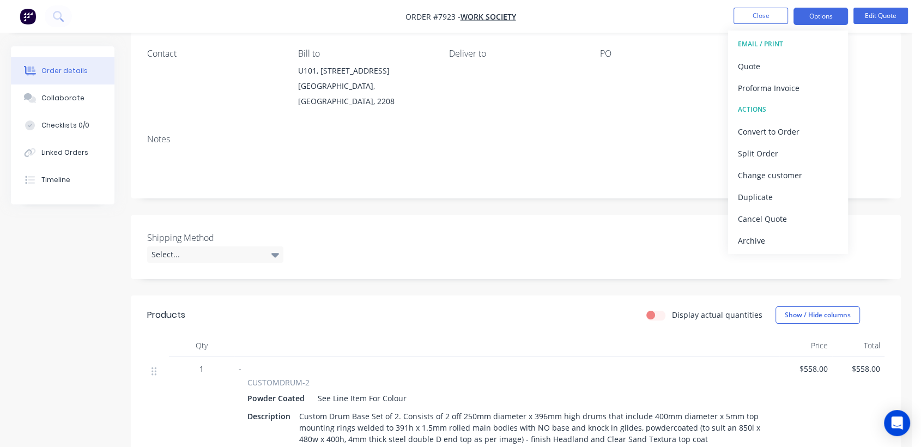
scroll to position [61, 0]
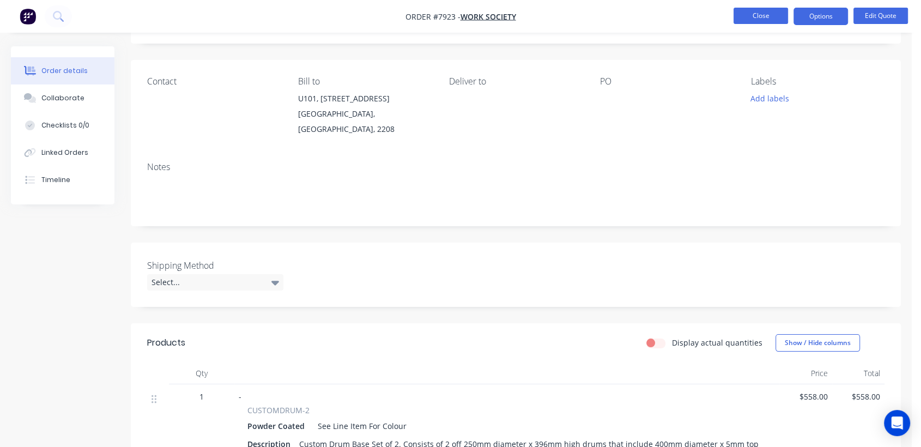
click at [746, 20] on button "Close" at bounding box center [761, 16] width 55 height 16
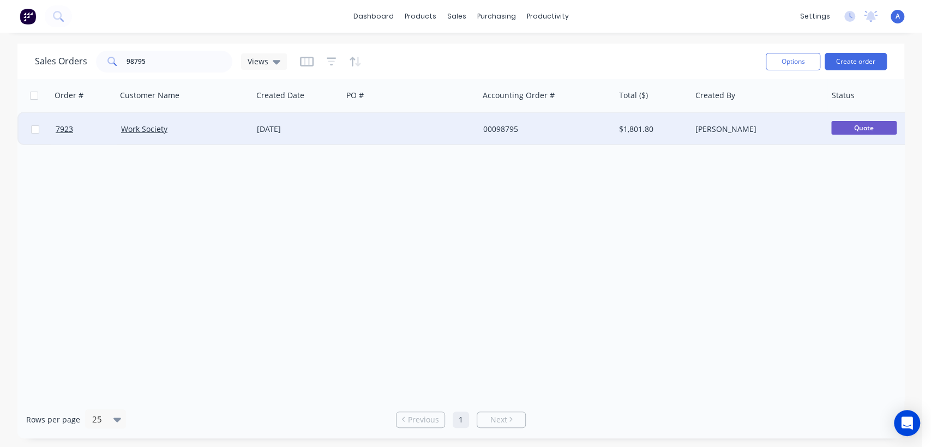
click at [349, 123] on div at bounding box center [410, 129] width 136 height 33
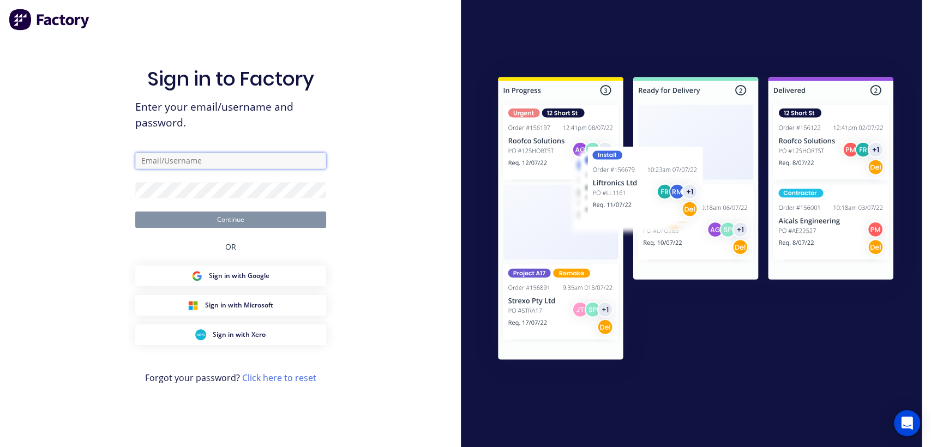
type input "[PERSON_NAME][EMAIL_ADDRESS][DOMAIN_NAME]"
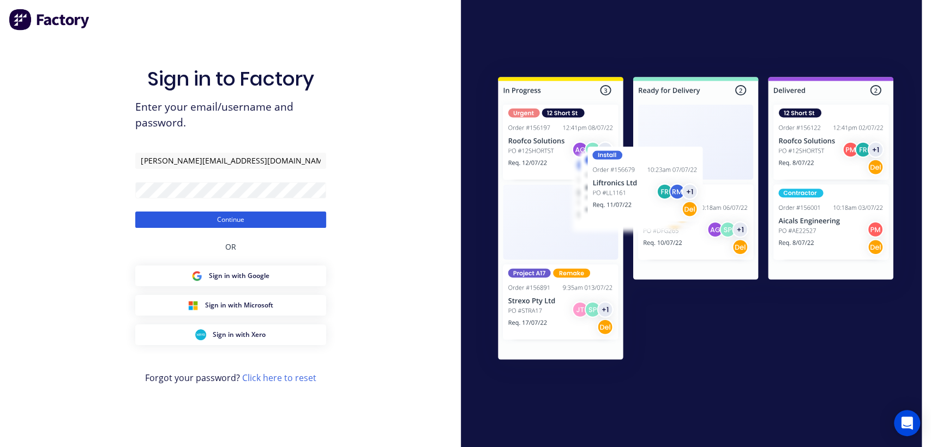
click at [272, 221] on button "Continue" at bounding box center [230, 220] width 191 height 16
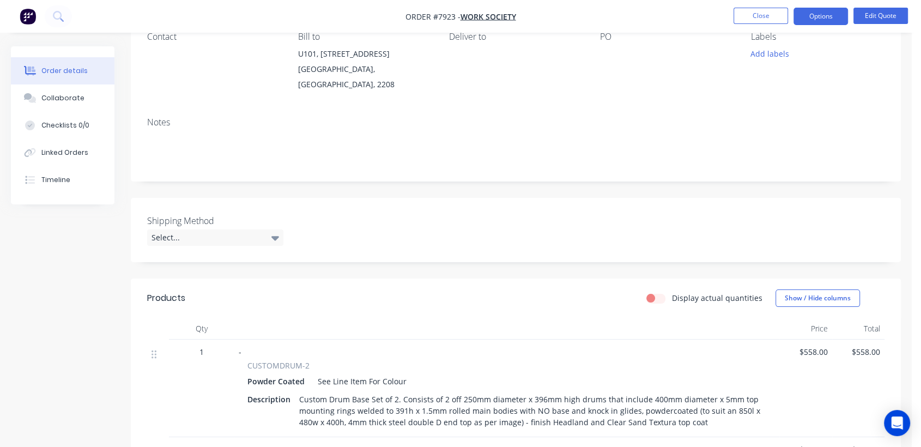
scroll to position [484, 0]
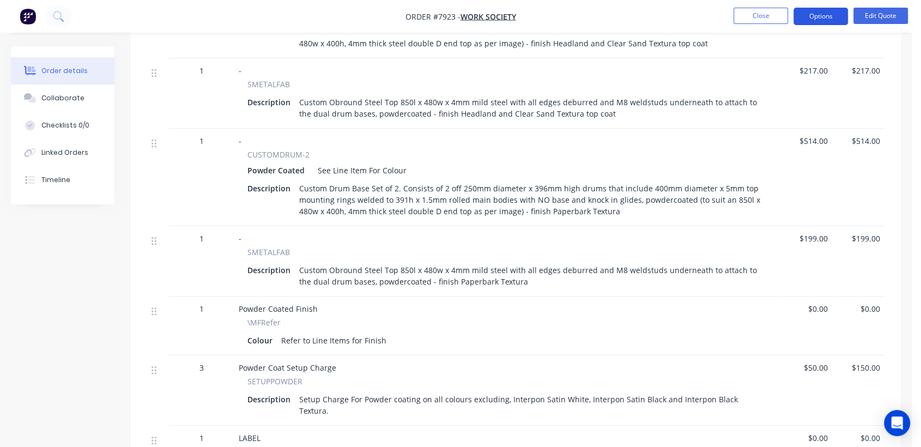
click at [823, 11] on button "Options" at bounding box center [821, 16] width 55 height 17
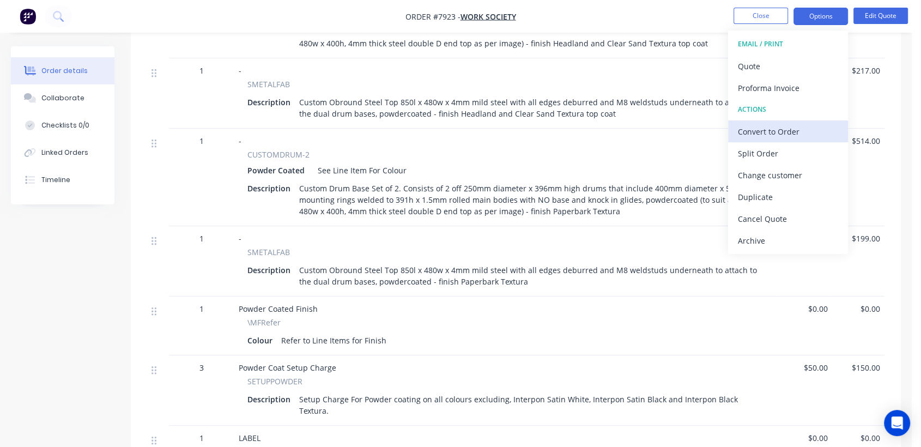
click at [774, 128] on div "Convert to Order" at bounding box center [788, 132] width 100 height 16
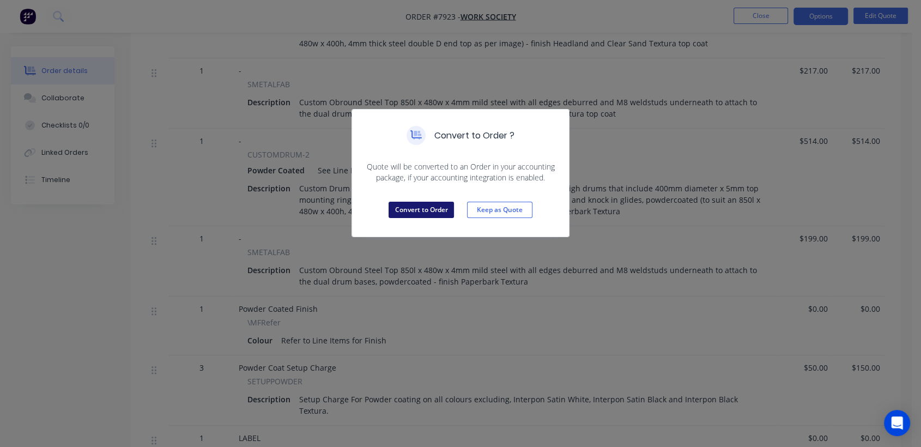
click at [423, 203] on button "Convert to Order" at bounding box center [421, 210] width 65 height 16
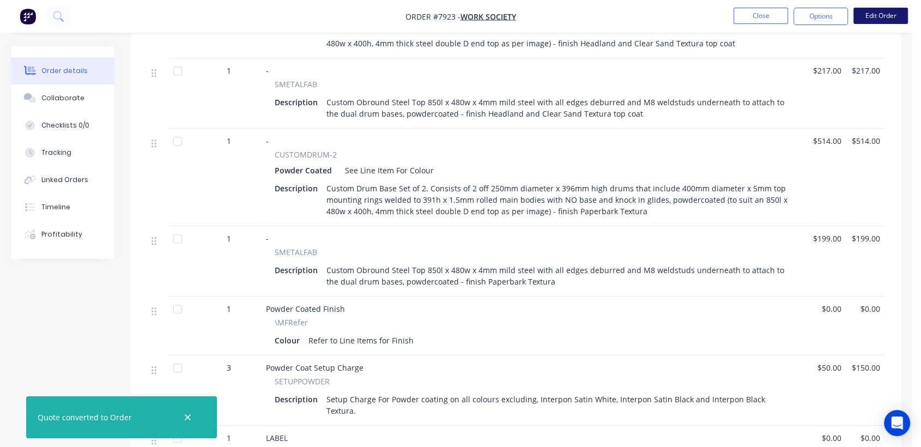
click at [884, 10] on button "Edit Order" at bounding box center [881, 16] width 55 height 16
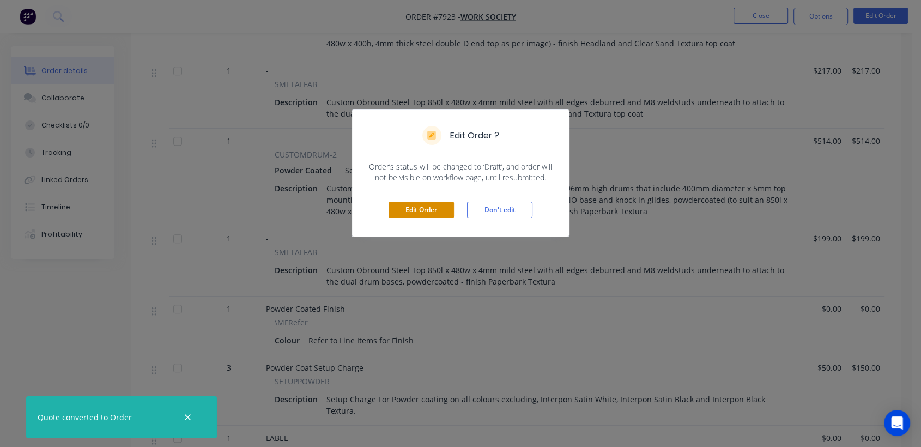
click at [411, 216] on button "Edit Order" at bounding box center [421, 210] width 65 height 16
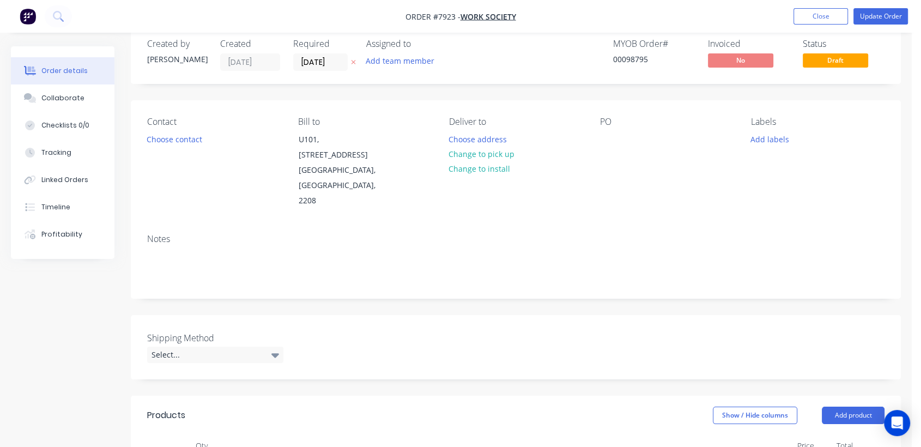
scroll to position [0, 0]
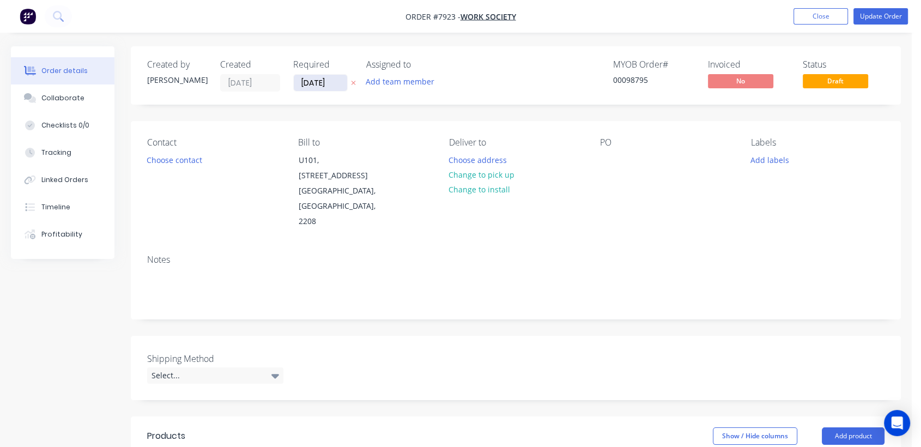
drag, startPoint x: 343, startPoint y: 83, endPoint x: 357, endPoint y: 80, distance: 14.5
click at [342, 83] on input "[DATE]" at bounding box center [320, 83] width 53 height 16
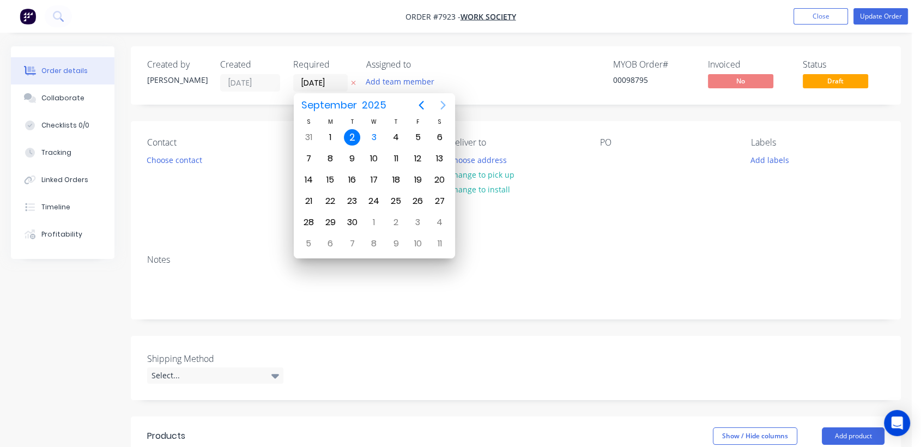
click at [441, 103] on icon "Next page" at bounding box center [443, 105] width 13 height 13
click at [375, 218] on div "31" at bounding box center [374, 222] width 16 height 16
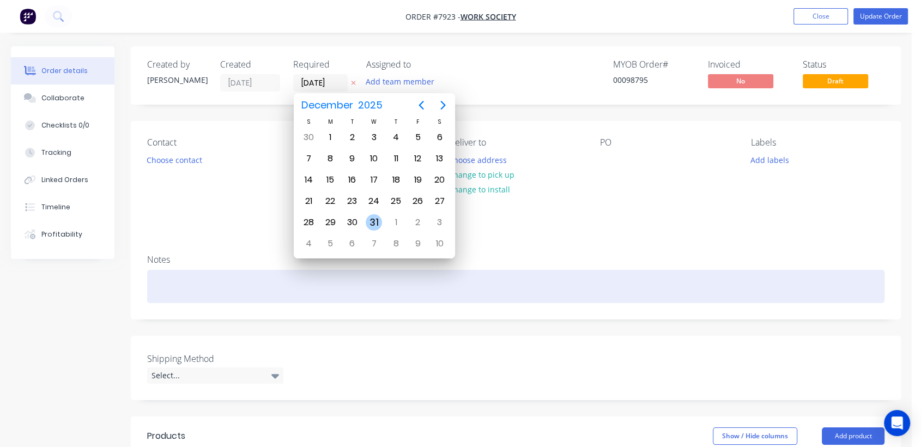
type input "[DATE]"
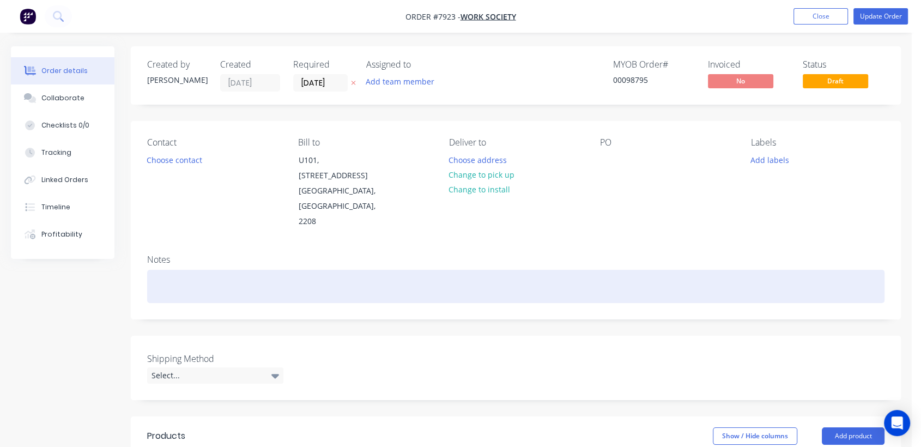
click at [218, 270] on div at bounding box center [516, 286] width 738 height 33
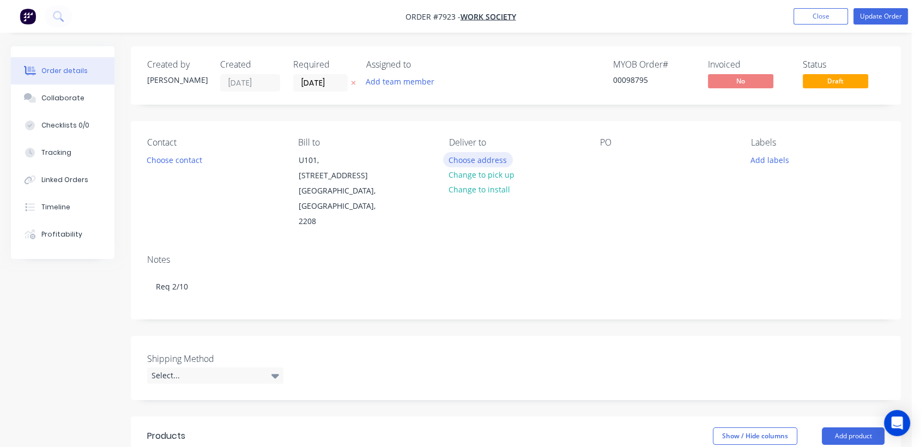
click at [462, 157] on button "Choose address" at bounding box center [478, 159] width 70 height 15
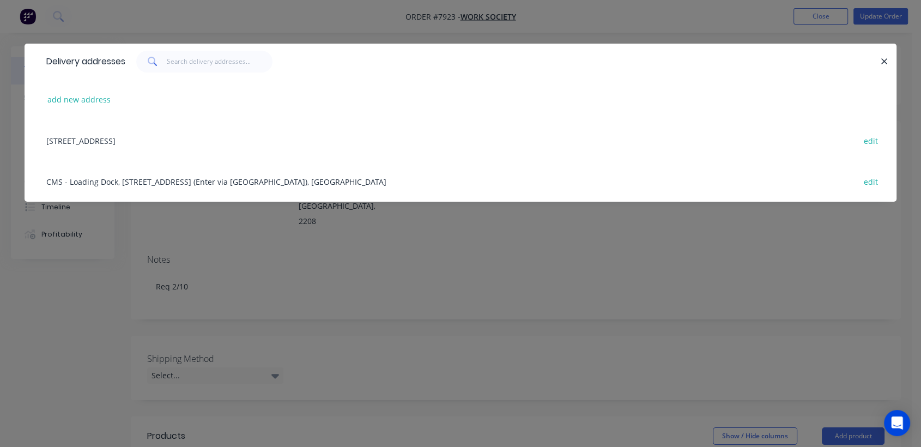
click at [138, 137] on div "[STREET_ADDRESS] edit" at bounding box center [461, 140] width 840 height 41
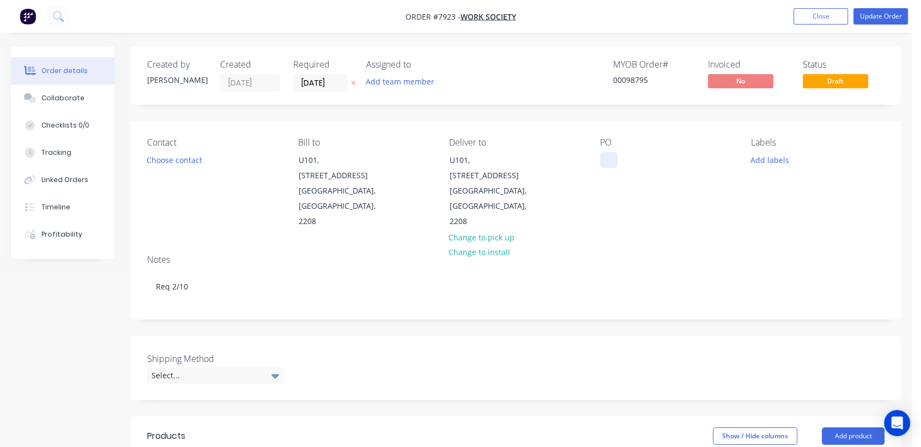
click at [612, 158] on div at bounding box center [608, 160] width 17 height 16
click at [266, 367] on div "Select..." at bounding box center [215, 375] width 136 height 16
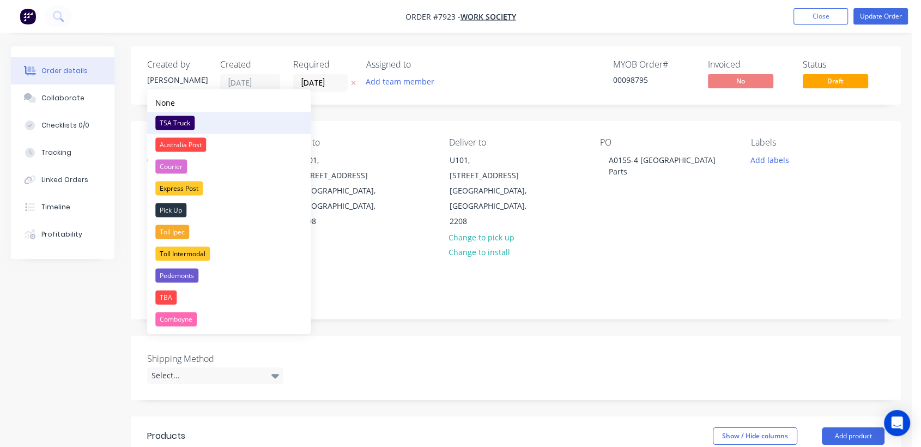
click at [169, 119] on div "TSA Truck" at bounding box center [174, 123] width 39 height 14
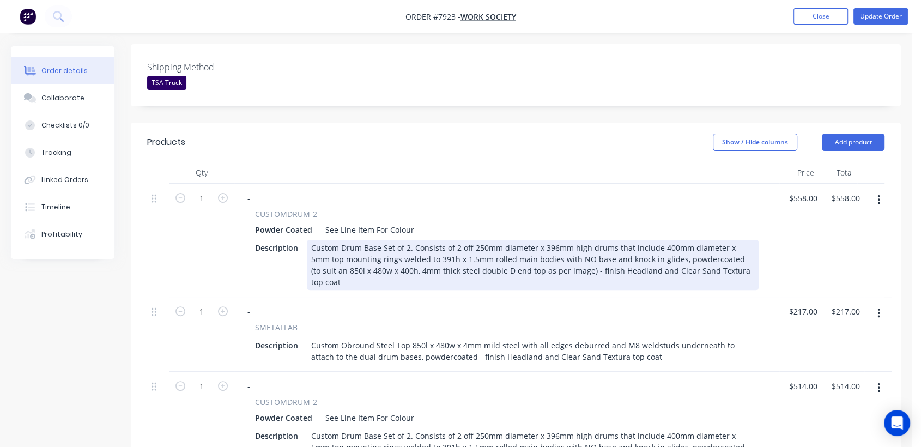
scroll to position [303, 0]
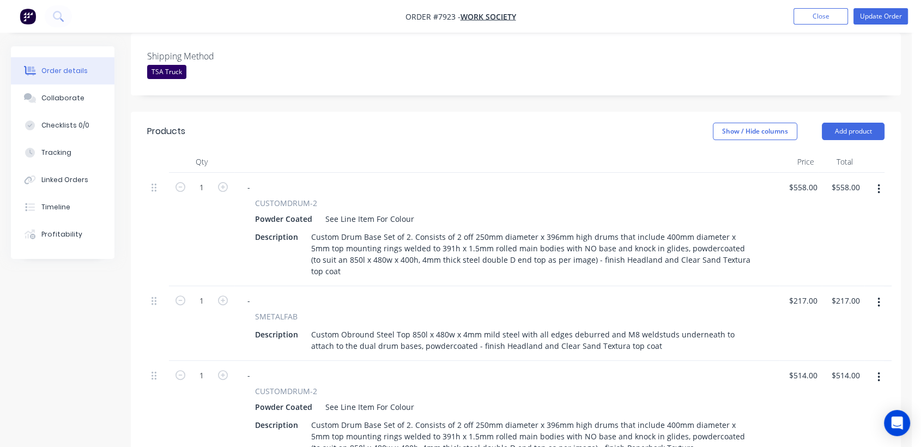
click at [877, 179] on button "button" at bounding box center [879, 189] width 26 height 20
click at [812, 275] on div "Delete" at bounding box center [840, 283] width 84 height 16
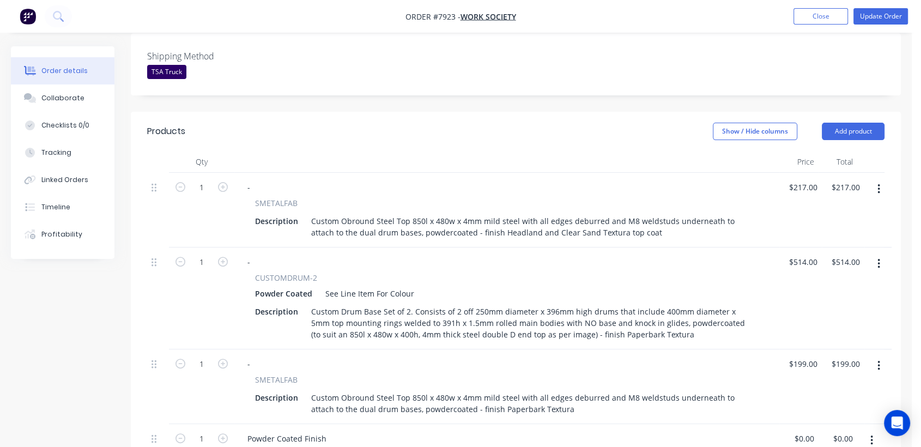
click at [878, 183] on icon "button" at bounding box center [879, 189] width 3 height 12
click at [810, 275] on div "Delete" at bounding box center [840, 283] width 84 height 16
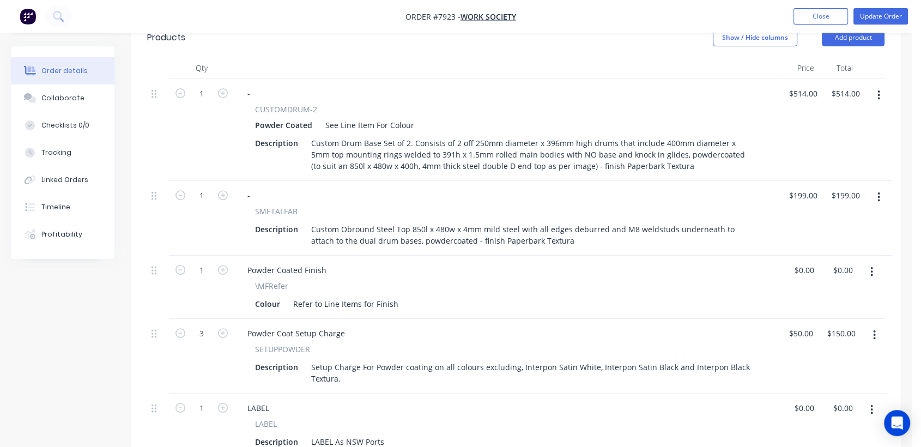
scroll to position [424, 0]
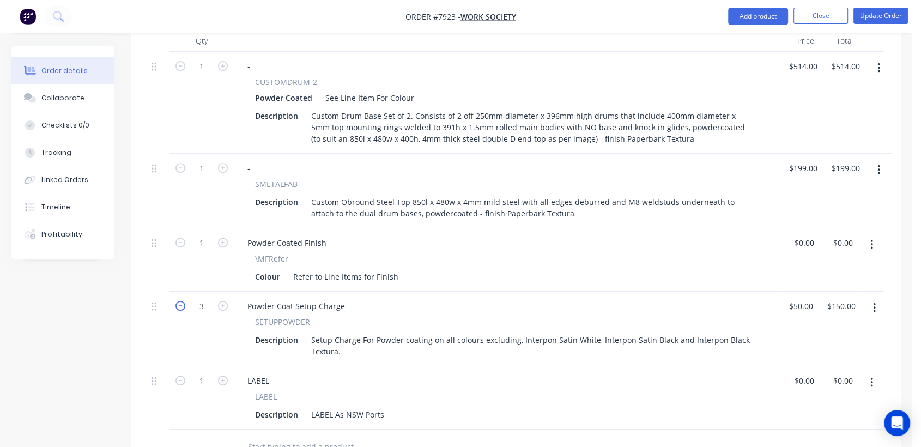
click at [182, 301] on icon "button" at bounding box center [181, 306] width 10 height 10
type input "2"
type input "$100.00"
click at [182, 301] on icon "button" at bounding box center [181, 306] width 10 height 10
type input "1"
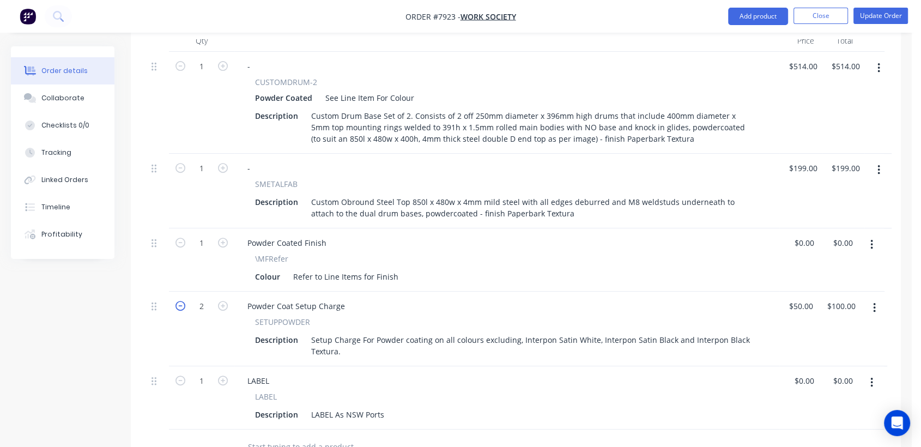
type input "$50.00"
click at [869, 235] on button "button" at bounding box center [872, 245] width 26 height 20
click at [834, 266] on div "Edit" at bounding box center [833, 274] width 84 height 16
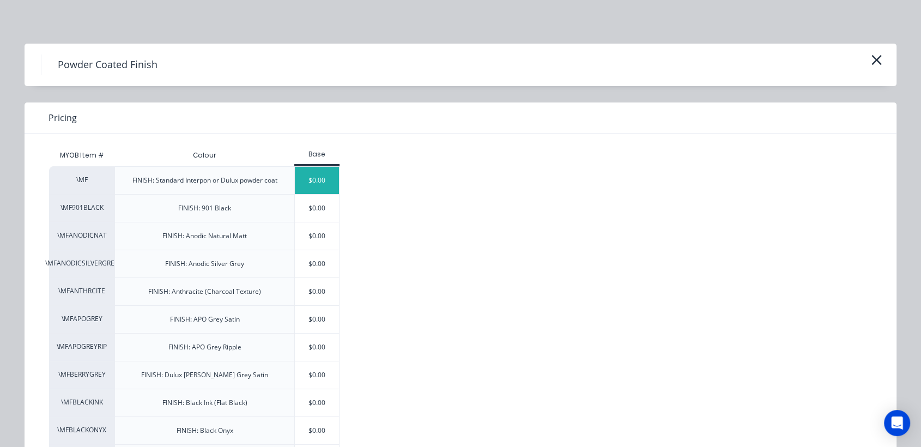
click at [305, 185] on div "$0.00" at bounding box center [317, 180] width 44 height 27
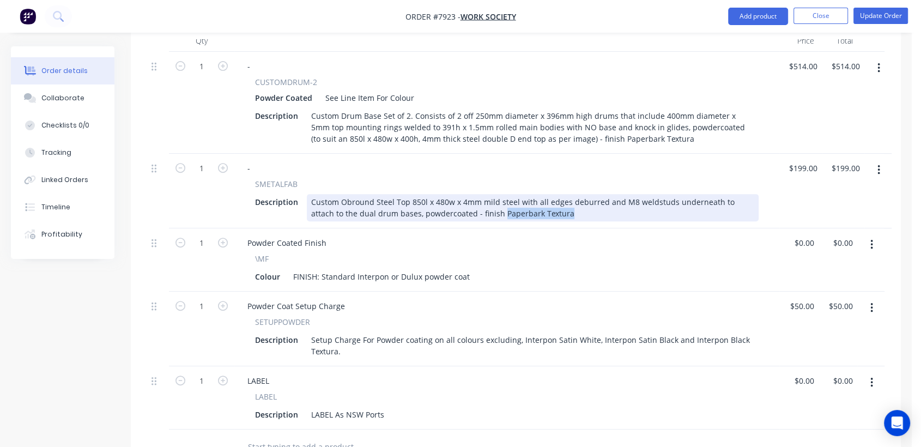
drag, startPoint x: 532, startPoint y: 184, endPoint x: 468, endPoint y: 176, distance: 64.9
click at [468, 194] on div "Custom Obround Steel Top 850l x 480w x 4mm mild steel with all edges deburred a…" at bounding box center [533, 207] width 452 height 27
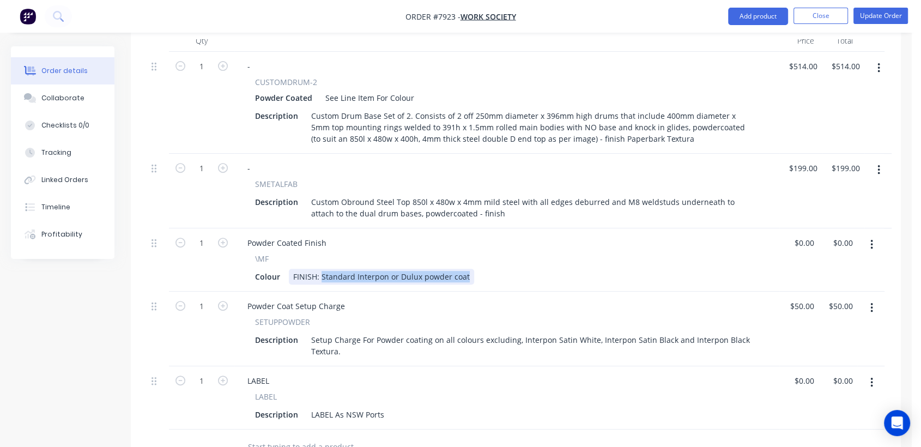
drag, startPoint x: 321, startPoint y: 242, endPoint x: 523, endPoint y: 245, distance: 202.9
click at [523, 269] on div "Colour FINISH: Standard Interpon or Dulux powder coat" at bounding box center [505, 277] width 508 height 16
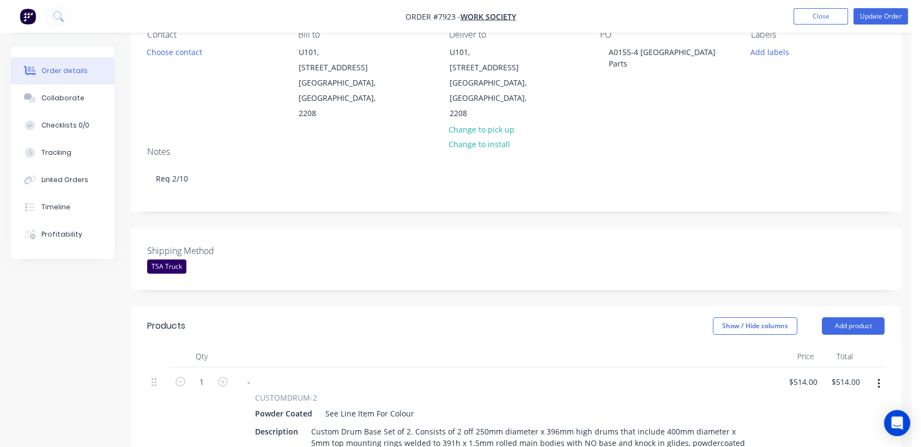
scroll to position [0, 0]
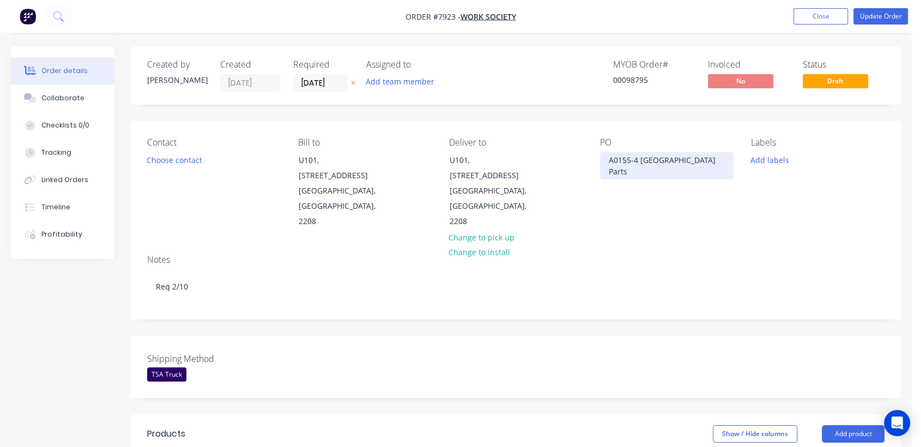
type input "$0.00"
click at [667, 164] on div "A0155-4 [GEOGRAPHIC_DATA] Parts" at bounding box center [667, 165] width 134 height 27
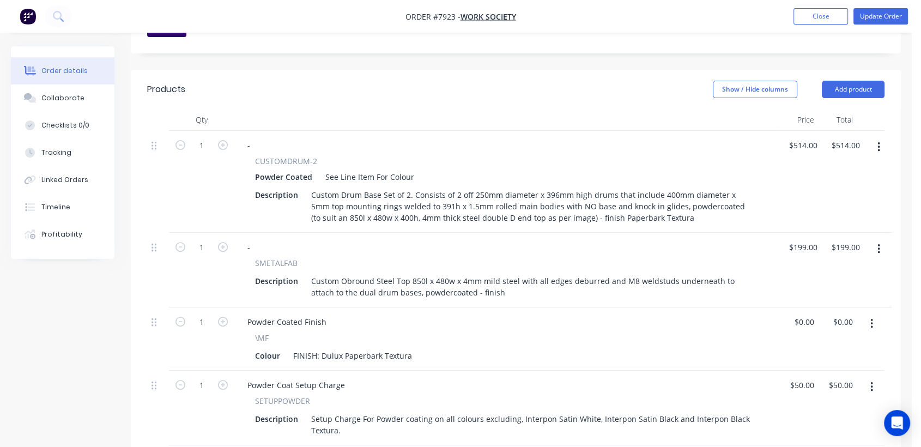
scroll to position [424, 0]
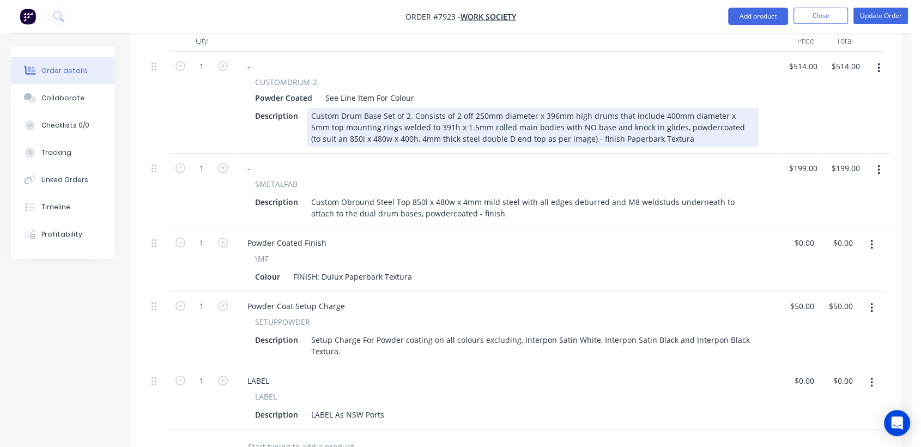
click at [340, 108] on div "Custom Drum Base Set of 2. Consists of 2 off 250mm diameter x 396mm high drums …" at bounding box center [533, 127] width 452 height 39
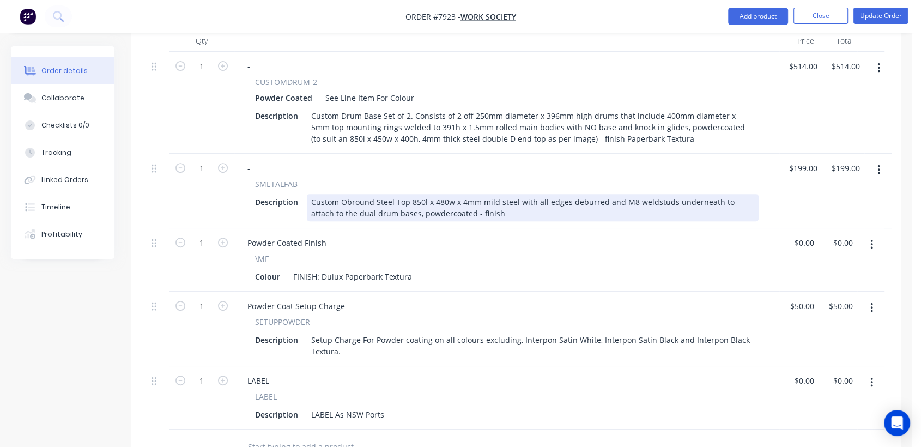
click at [441, 194] on div "Custom Obround Steel Top 850l x 480w x 4mm mild steel with all edges deburred a…" at bounding box center [533, 207] width 452 height 27
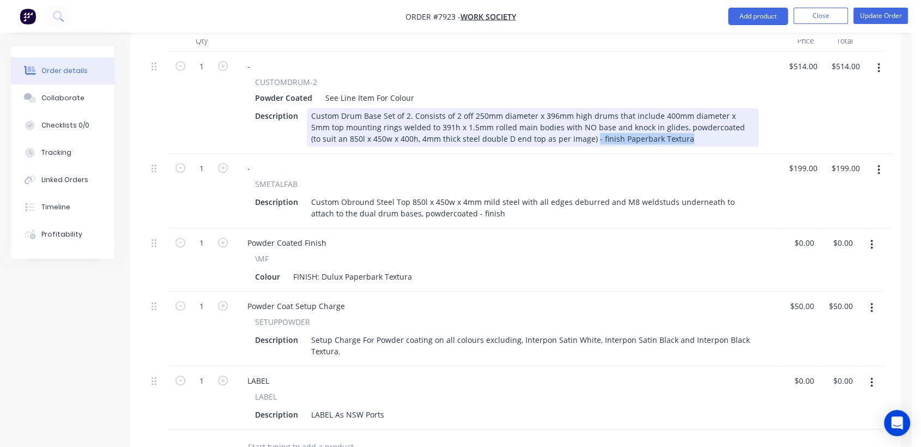
drag, startPoint x: 660, startPoint y: 108, endPoint x: 554, endPoint y: 106, distance: 105.8
click at [554, 108] on div "Custom Drum Base Set of 2. Consists of 2 off 250mm diameter x 396mm high drums …" at bounding box center [533, 127] width 452 height 39
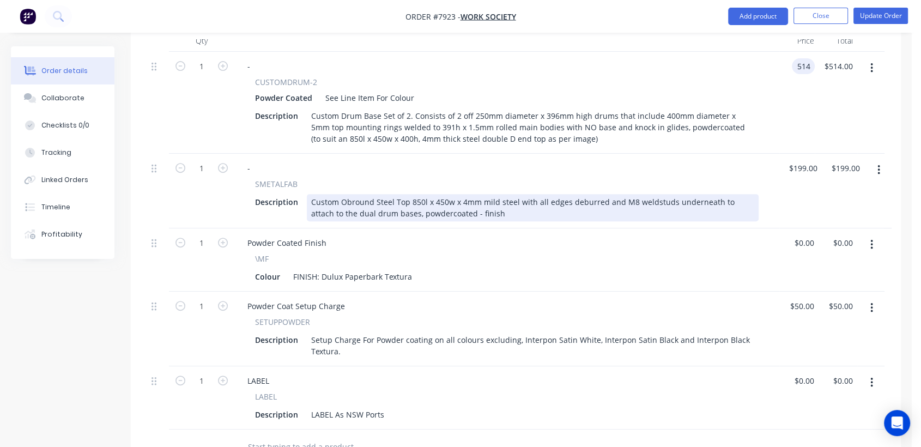
type input "$514.00"
drag, startPoint x: 469, startPoint y: 182, endPoint x: 440, endPoint y: 181, distance: 29.5
click at [440, 194] on div "Custom Obround Steel Top 850l x 450w x 4mm mild steel with all edges deburred a…" at bounding box center [533, 207] width 452 height 27
click at [484, 194] on div "Custom Obround Steel Top 850l x 450w x 4mm mild steel with all edges deburred a…" at bounding box center [533, 207] width 452 height 27
drag, startPoint x: 479, startPoint y: 170, endPoint x: 480, endPoint y: 185, distance: 15.8
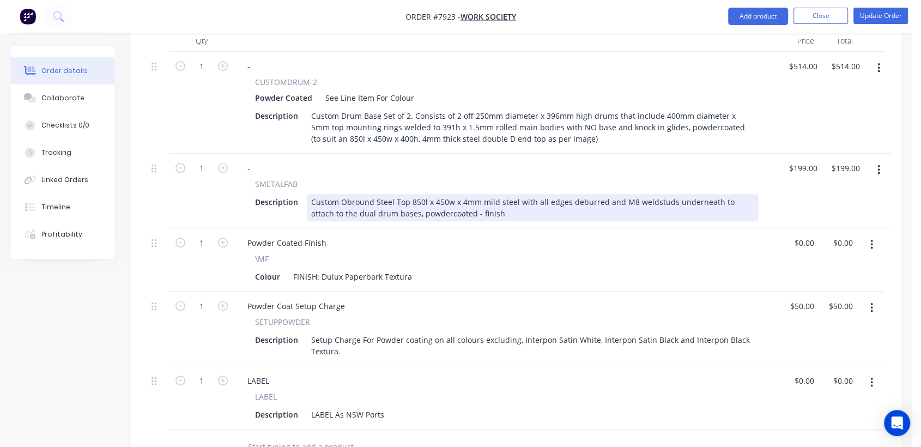
click at [479, 194] on div "Custom Obround Steel Top 850l x 450w x 4mm mild steel with all edges deburred a…" at bounding box center [533, 207] width 452 height 27
drag, startPoint x: 467, startPoint y: 182, endPoint x: 456, endPoint y: 203, distance: 23.4
click at [442, 194] on div "Custom Obround Steel Top 850l x 450w x 4mm mild steel with all edges deburred a…" at bounding box center [533, 207] width 452 height 27
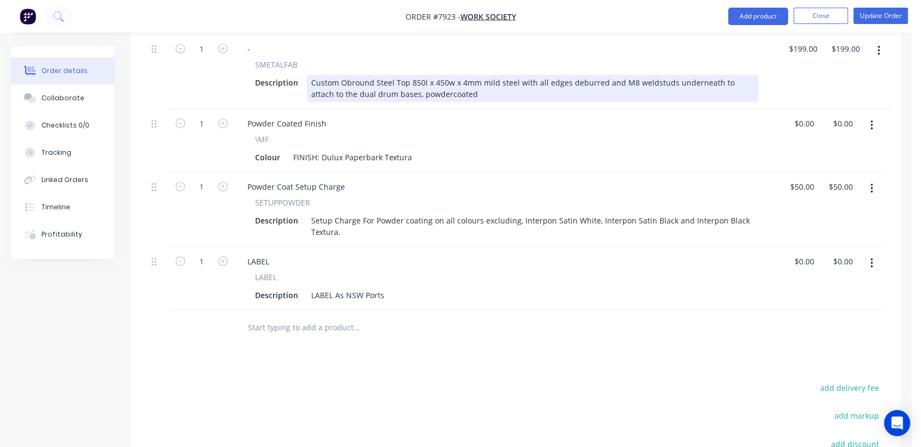
scroll to position [545, 0]
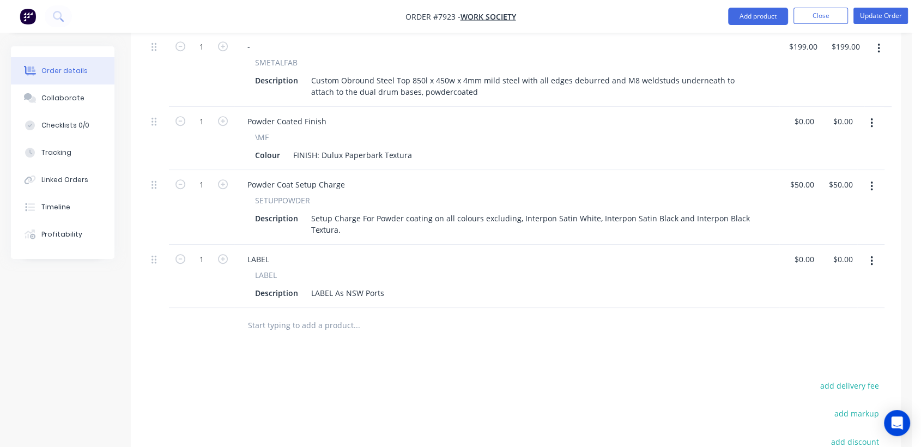
click at [341, 315] on input "text" at bounding box center [357, 326] width 218 height 22
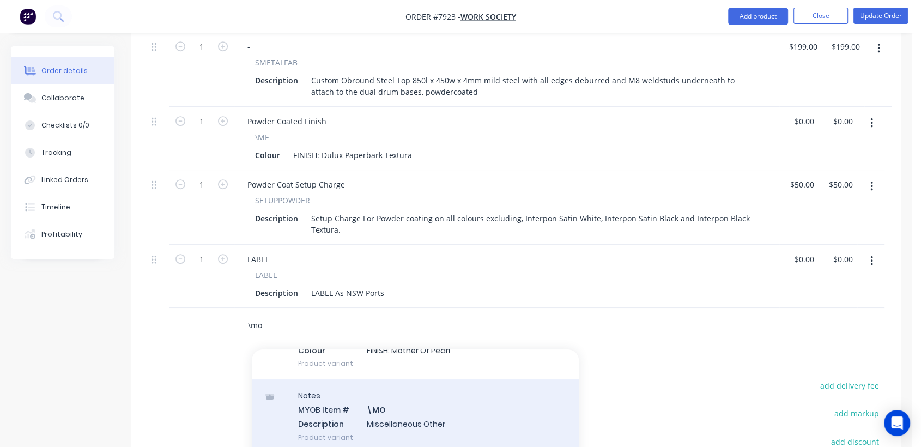
scroll to position [182, 0]
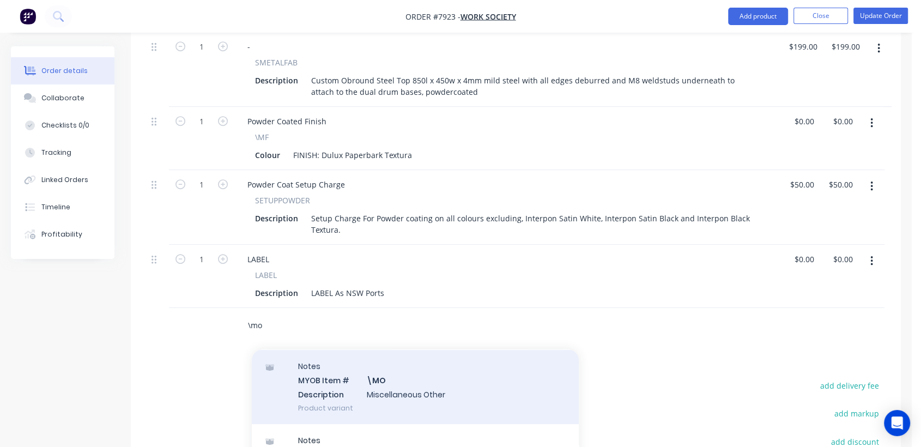
type input "\mo"
click at [394, 355] on div "Notes MYOB Item # \MO Description Miscellaneous Other Product variant" at bounding box center [415, 387] width 327 height 74
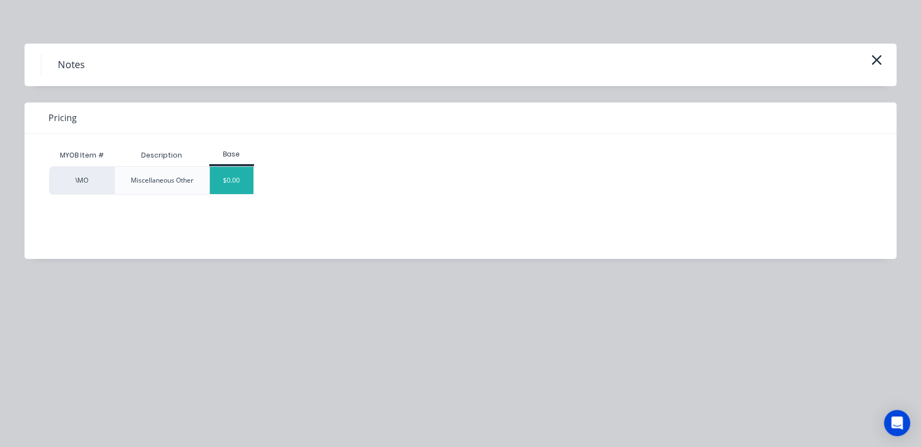
click at [238, 185] on div "$0.00" at bounding box center [232, 180] width 44 height 27
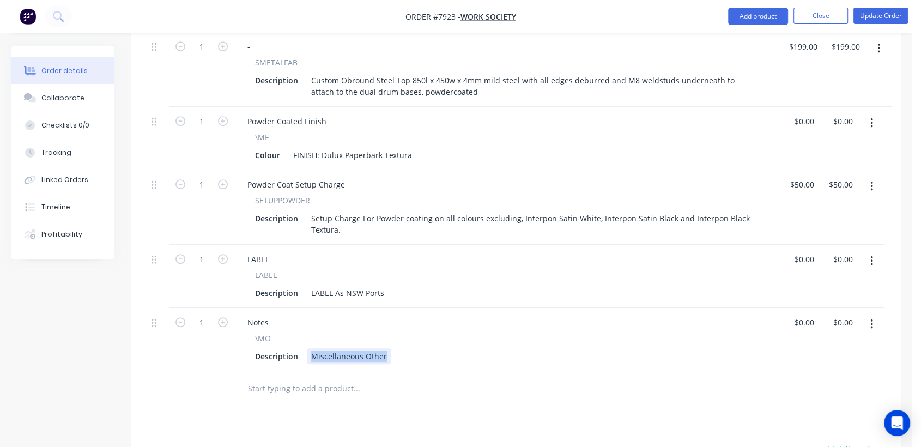
drag, startPoint x: 309, startPoint y: 323, endPoint x: 433, endPoint y: 333, distance: 124.2
click at [433, 333] on div "Notes \MO Description Miscellaneous Other" at bounding box center [506, 339] width 545 height 63
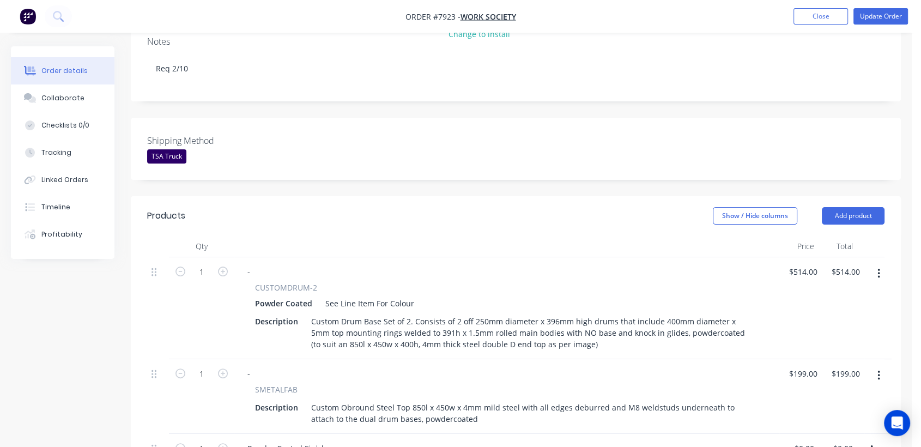
scroll to position [1, 0]
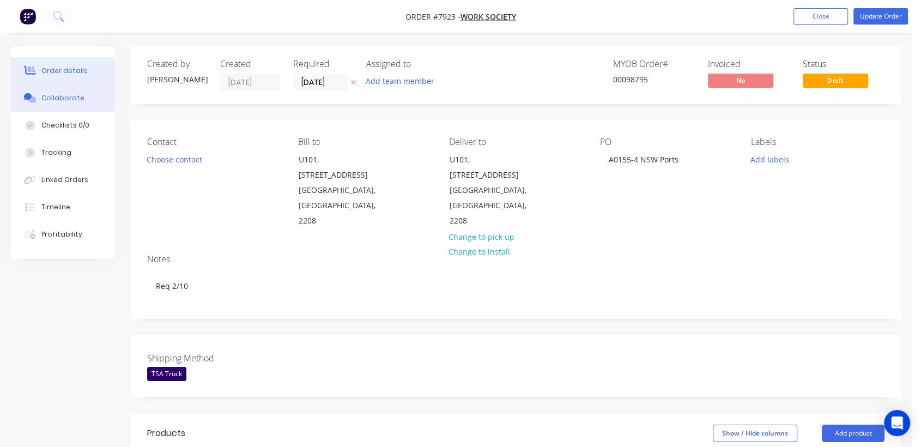
type input "$0.00"
click at [52, 92] on button "Collaborate" at bounding box center [63, 98] width 104 height 27
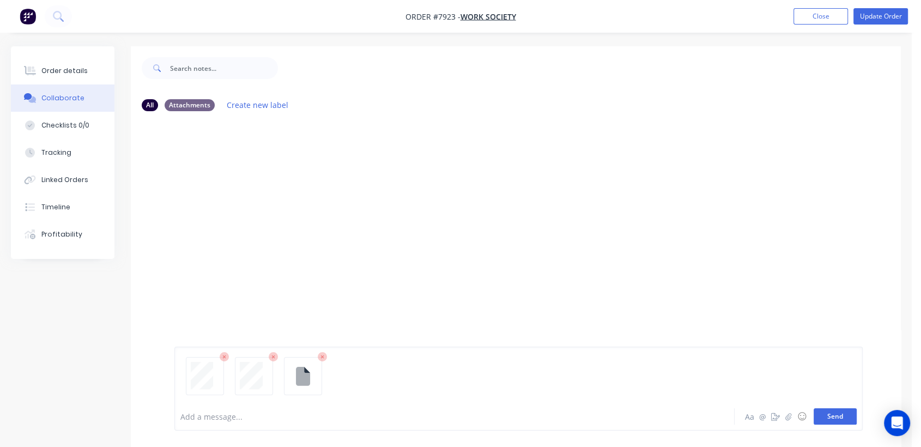
click at [840, 413] on button "Send" at bounding box center [835, 416] width 43 height 16
click at [72, 69] on div "Order details" at bounding box center [64, 71] width 46 height 10
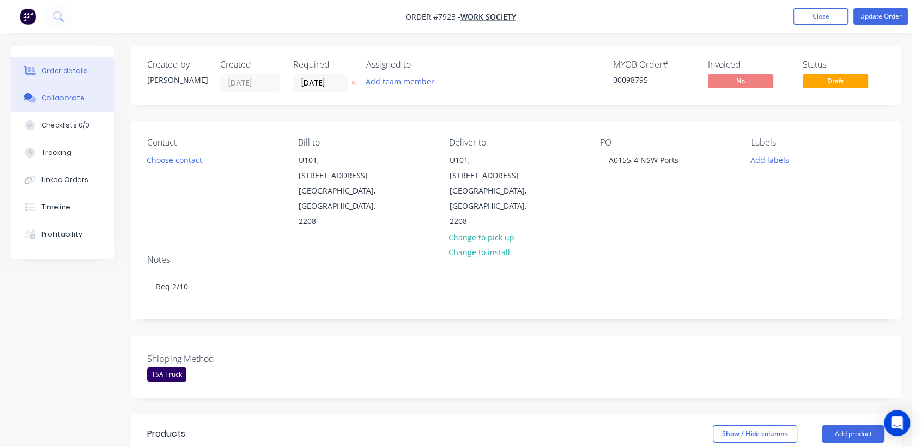
click at [72, 92] on button "Collaborate" at bounding box center [63, 98] width 104 height 27
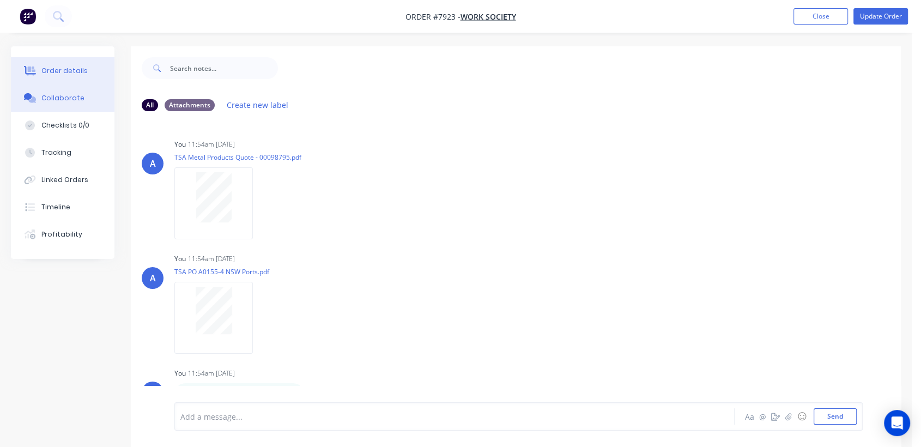
drag, startPoint x: 76, startPoint y: 69, endPoint x: 92, endPoint y: 74, distance: 16.6
click at [76, 69] on div "Order details" at bounding box center [64, 71] width 46 height 10
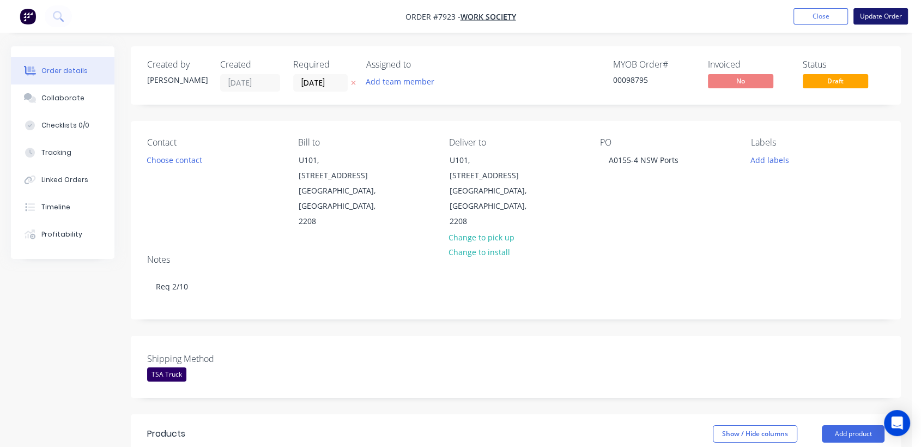
click at [879, 11] on button "Update Order" at bounding box center [881, 16] width 55 height 16
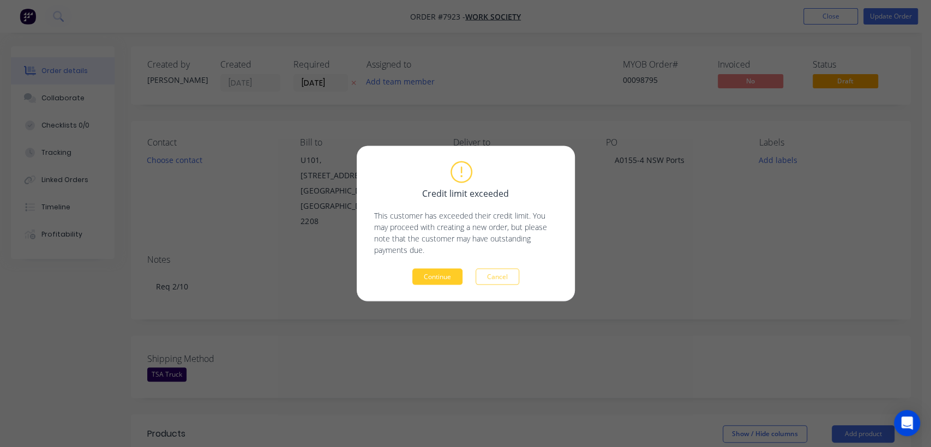
click at [427, 272] on button "Continue" at bounding box center [437, 277] width 50 height 16
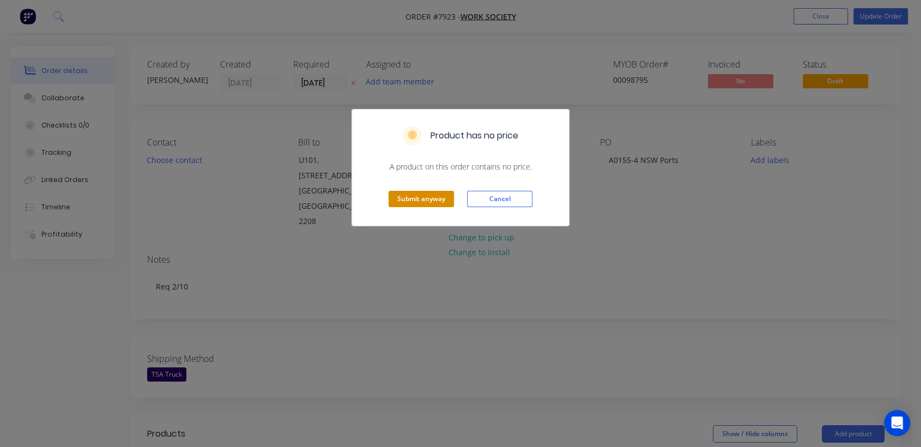
click at [439, 193] on button "Submit anyway" at bounding box center [421, 199] width 65 height 16
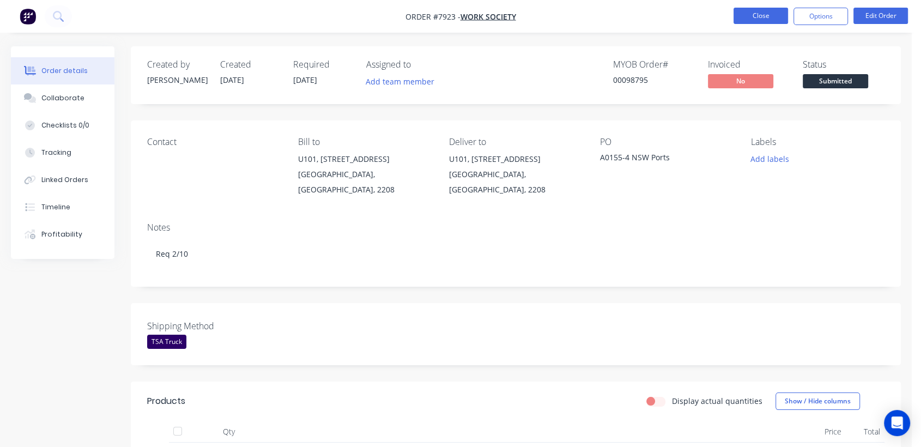
click at [763, 13] on button "Close" at bounding box center [761, 16] width 55 height 16
